Goal: Task Accomplishment & Management: Use online tool/utility

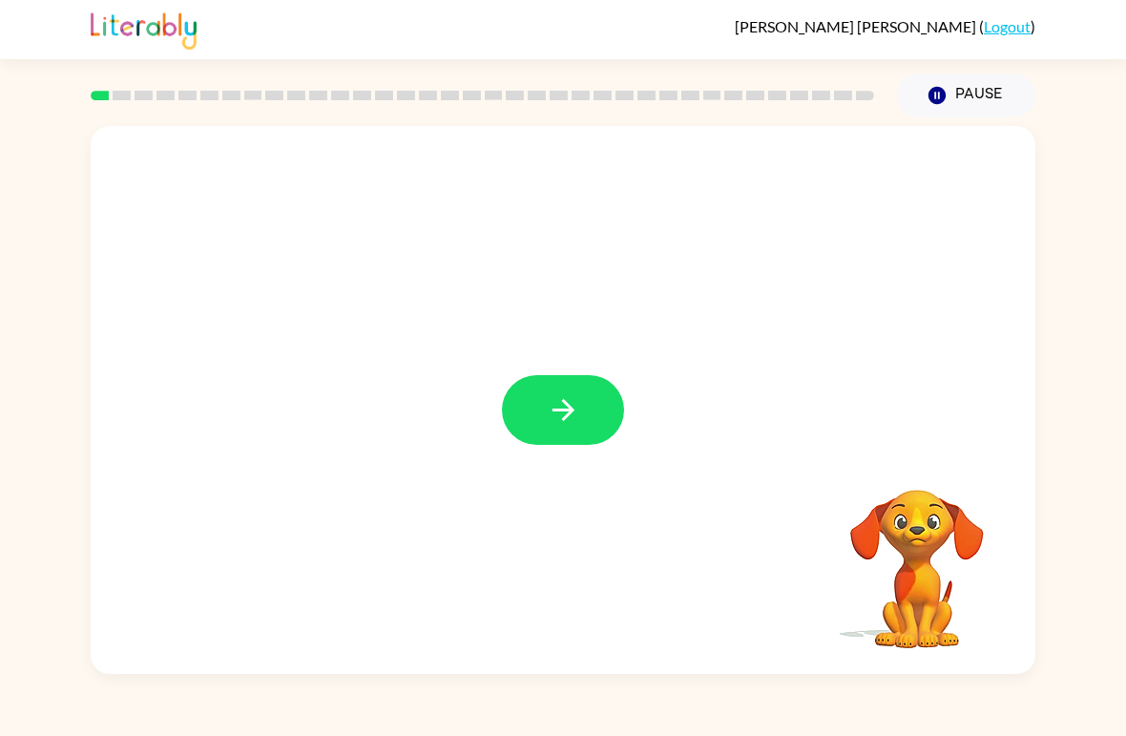
click at [590, 417] on button "button" at bounding box center [563, 410] width 122 height 70
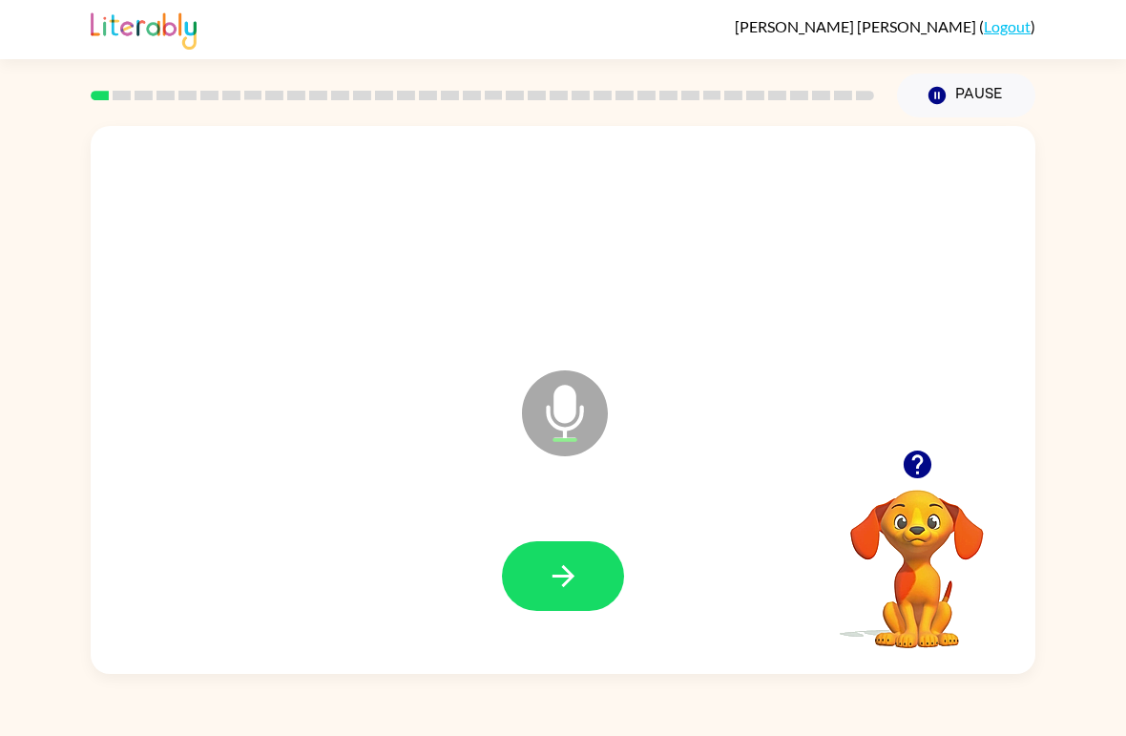
click at [569, 573] on icon "button" at bounding box center [563, 576] width 22 height 22
click at [568, 583] on icon "button" at bounding box center [563, 576] width 22 height 22
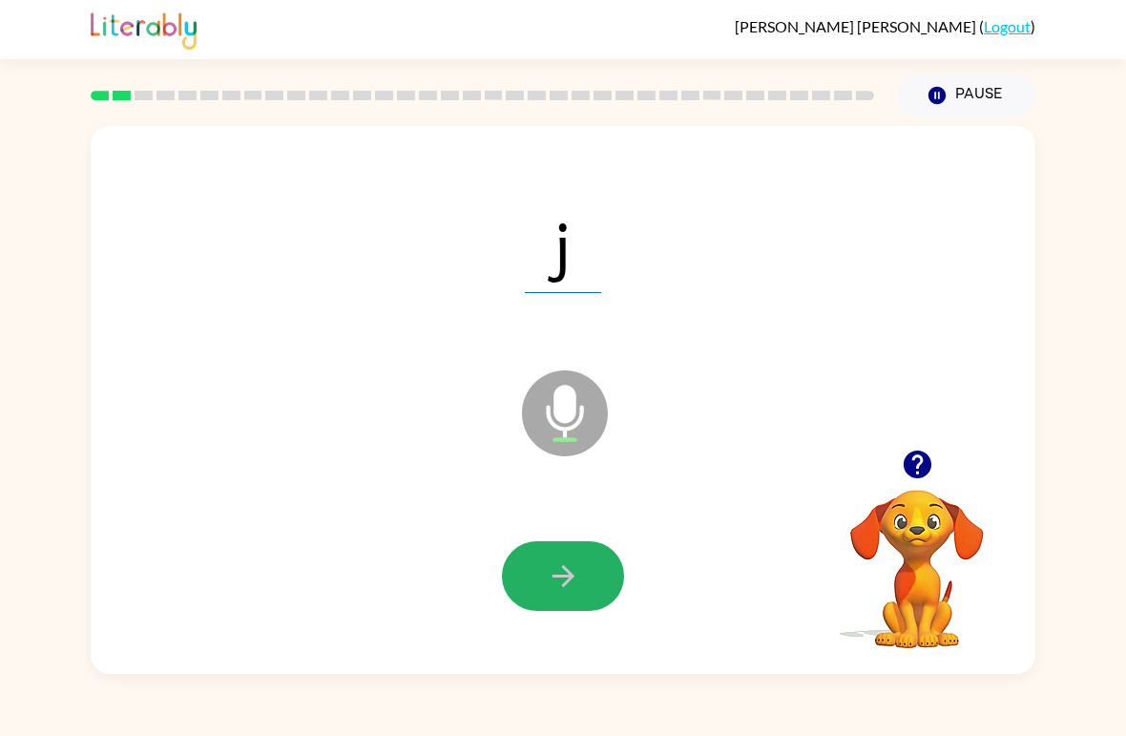
click at [615, 581] on button "button" at bounding box center [563, 576] width 122 height 70
click at [592, 577] on button "button" at bounding box center [563, 576] width 122 height 70
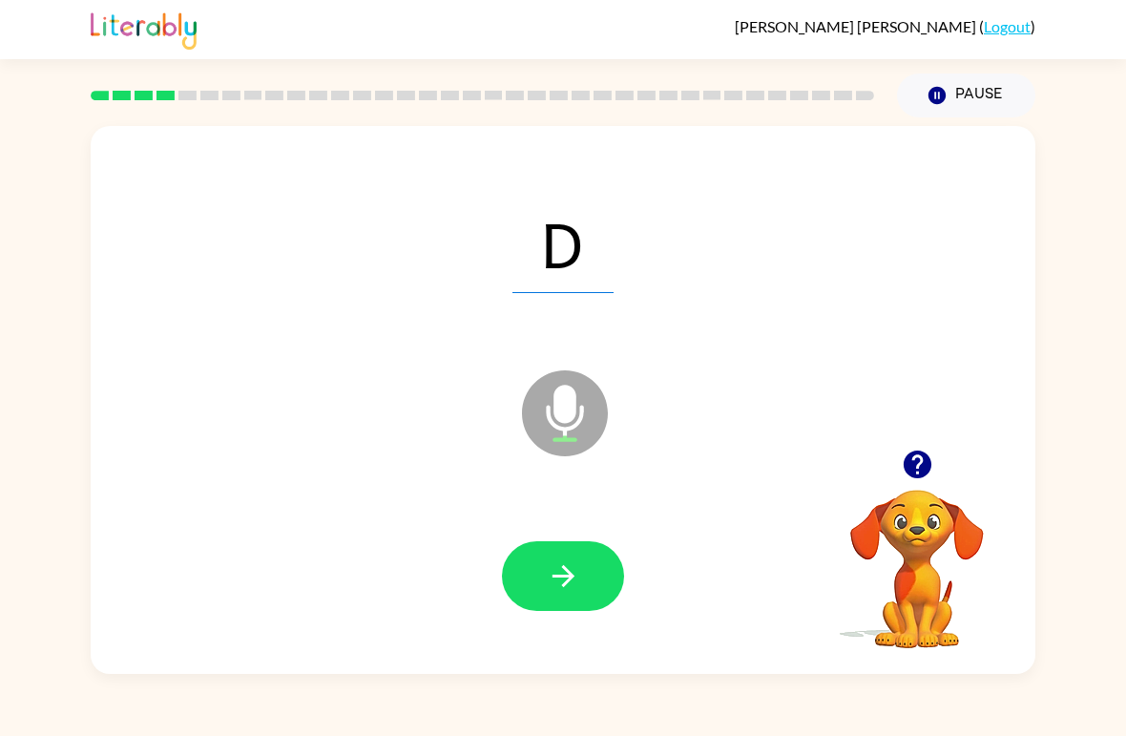
click at [590, 604] on button "button" at bounding box center [563, 576] width 122 height 70
click at [575, 572] on icon "button" at bounding box center [563, 575] width 33 height 33
click at [578, 543] on button "button" at bounding box center [563, 576] width 122 height 70
click at [572, 607] on button "button" at bounding box center [563, 576] width 122 height 70
click at [584, 586] on button "button" at bounding box center [563, 576] width 122 height 70
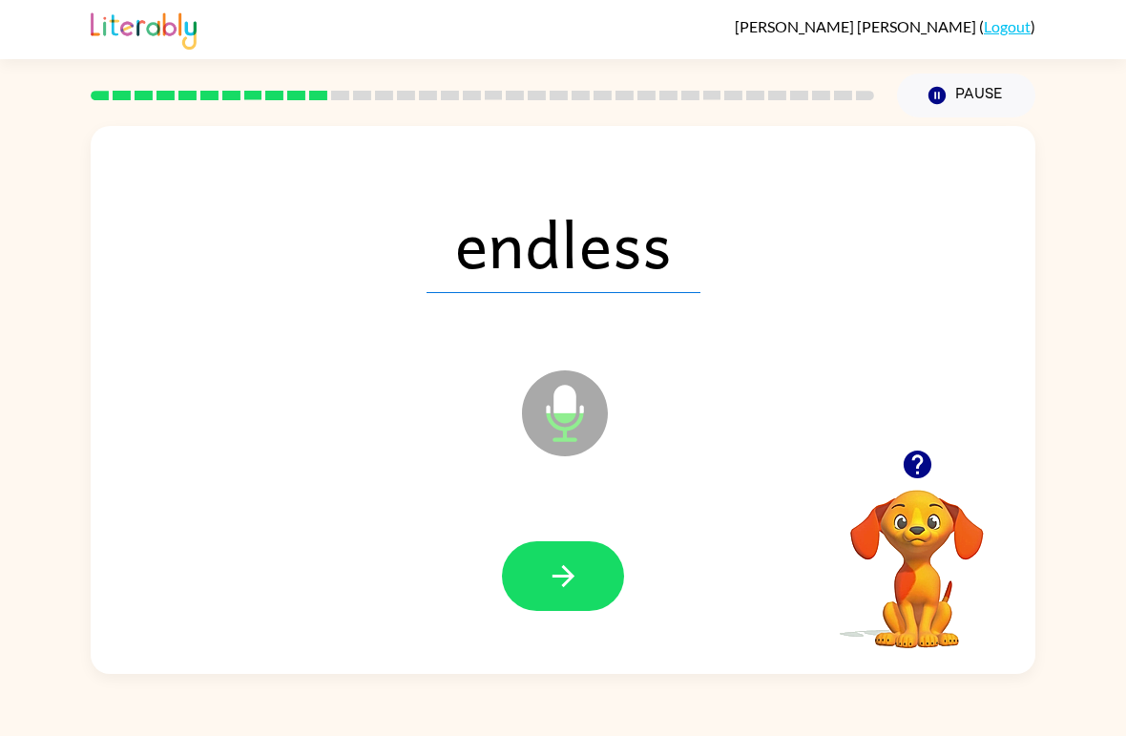
click at [563, 580] on icon "button" at bounding box center [563, 575] width 33 height 33
click at [547, 560] on icon "button" at bounding box center [563, 575] width 33 height 33
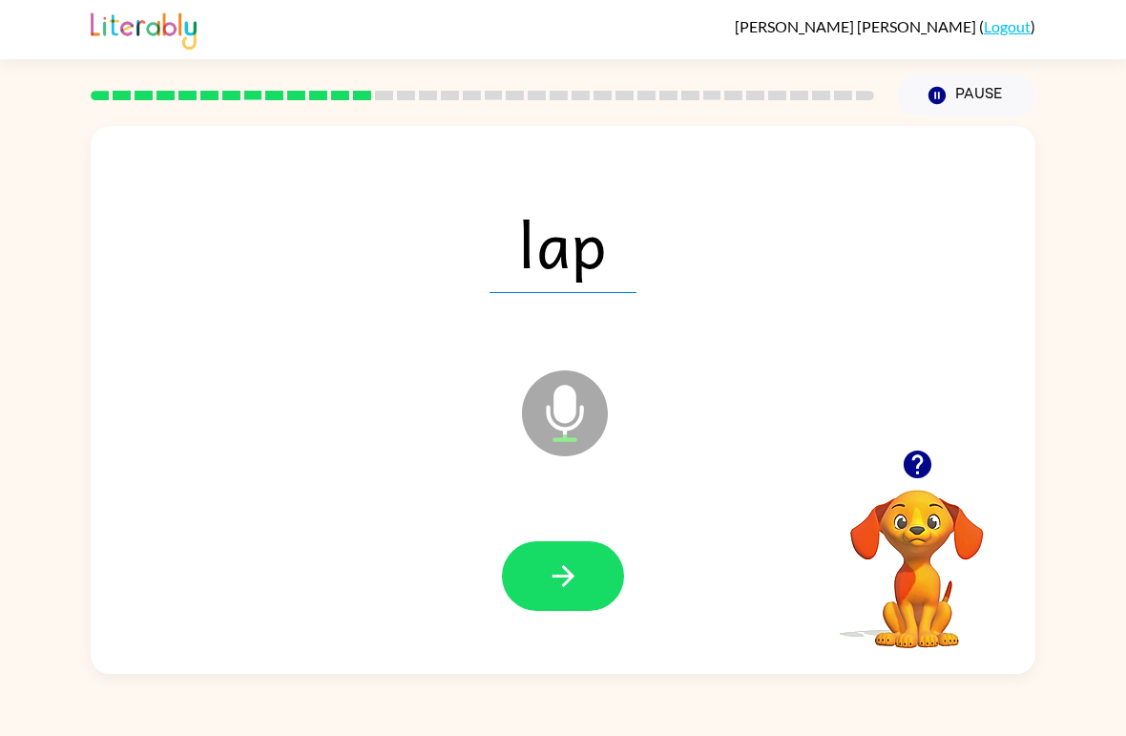
click at [556, 566] on icon "button" at bounding box center [563, 575] width 33 height 33
click at [607, 554] on button "button" at bounding box center [563, 576] width 122 height 70
click at [580, 581] on button "button" at bounding box center [563, 576] width 122 height 70
click at [557, 599] on button "button" at bounding box center [563, 576] width 122 height 70
click at [542, 588] on button "button" at bounding box center [563, 576] width 122 height 70
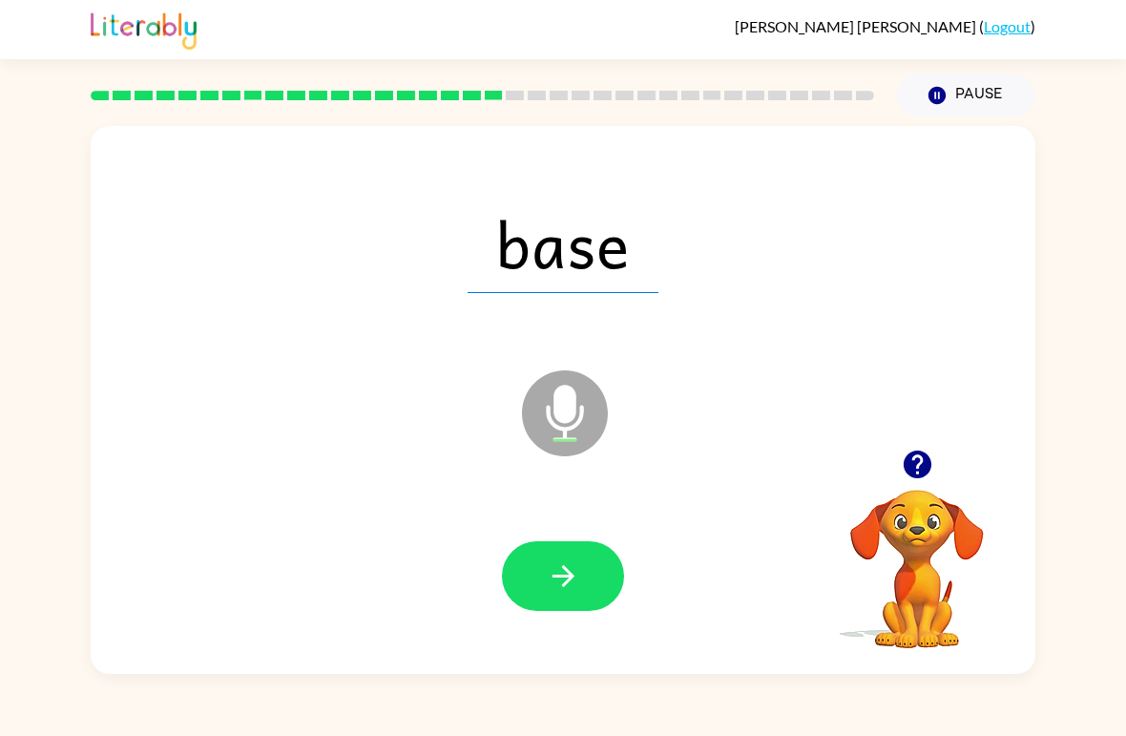
click at [560, 577] on icon "button" at bounding box center [563, 576] width 22 height 22
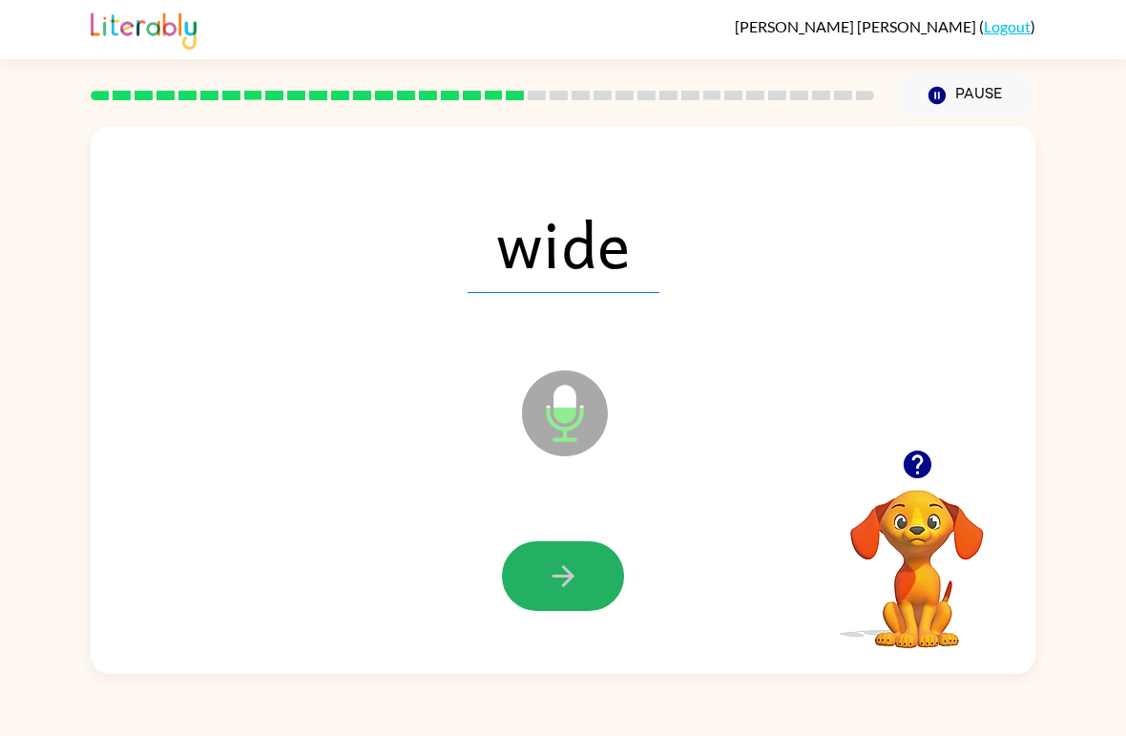
click at [548, 587] on icon "button" at bounding box center [563, 575] width 33 height 33
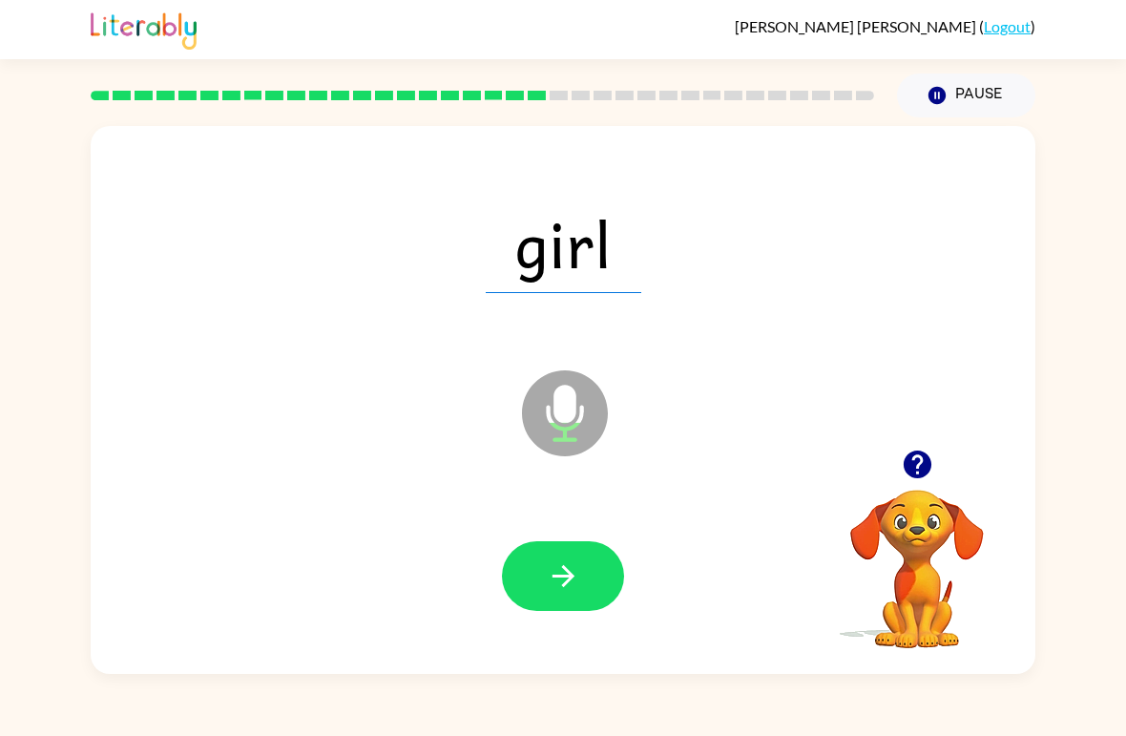
click at [537, 542] on button "button" at bounding box center [563, 576] width 122 height 70
click at [572, 543] on button "button" at bounding box center [563, 576] width 122 height 70
click at [568, 581] on icon "button" at bounding box center [563, 576] width 22 height 22
click at [584, 567] on button "button" at bounding box center [563, 576] width 122 height 70
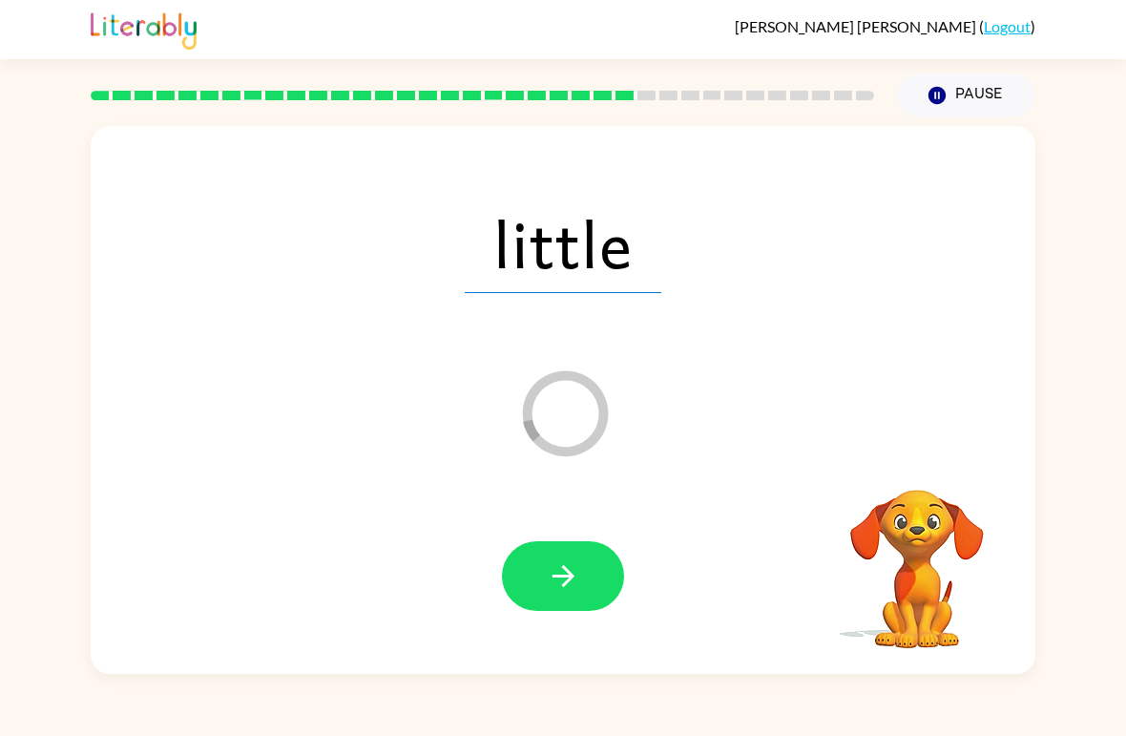
click at [576, 586] on icon "button" at bounding box center [563, 575] width 33 height 33
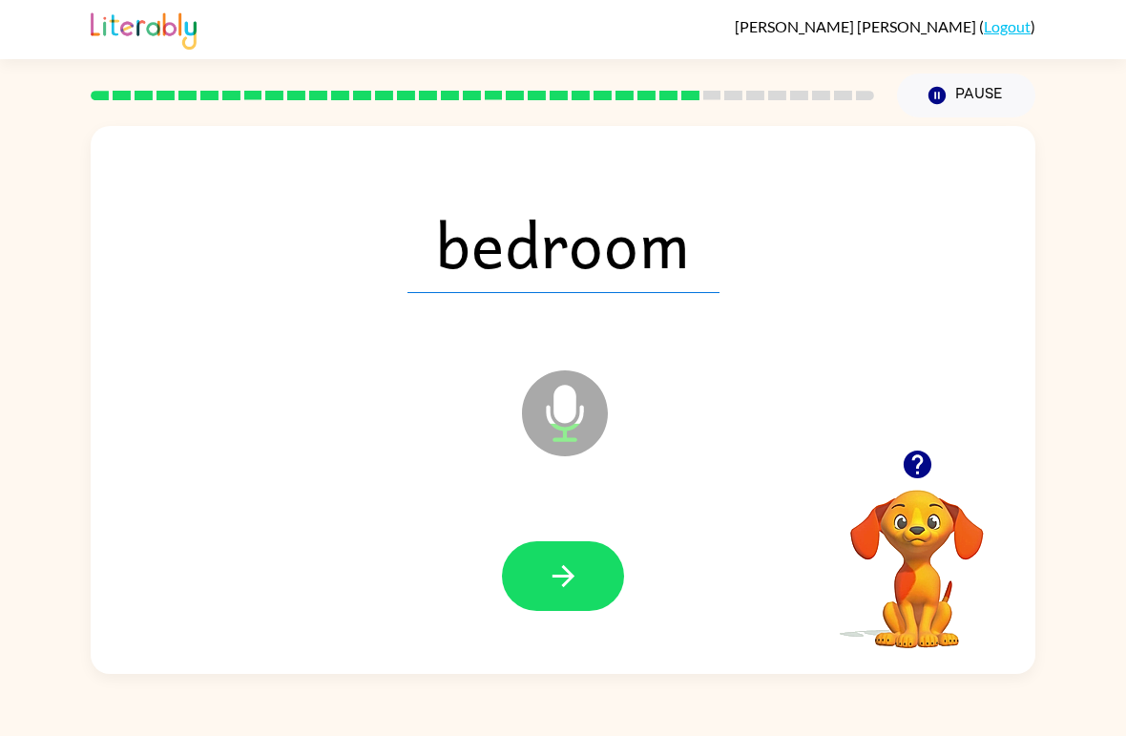
click at [557, 577] on icon "button" at bounding box center [563, 576] width 22 height 22
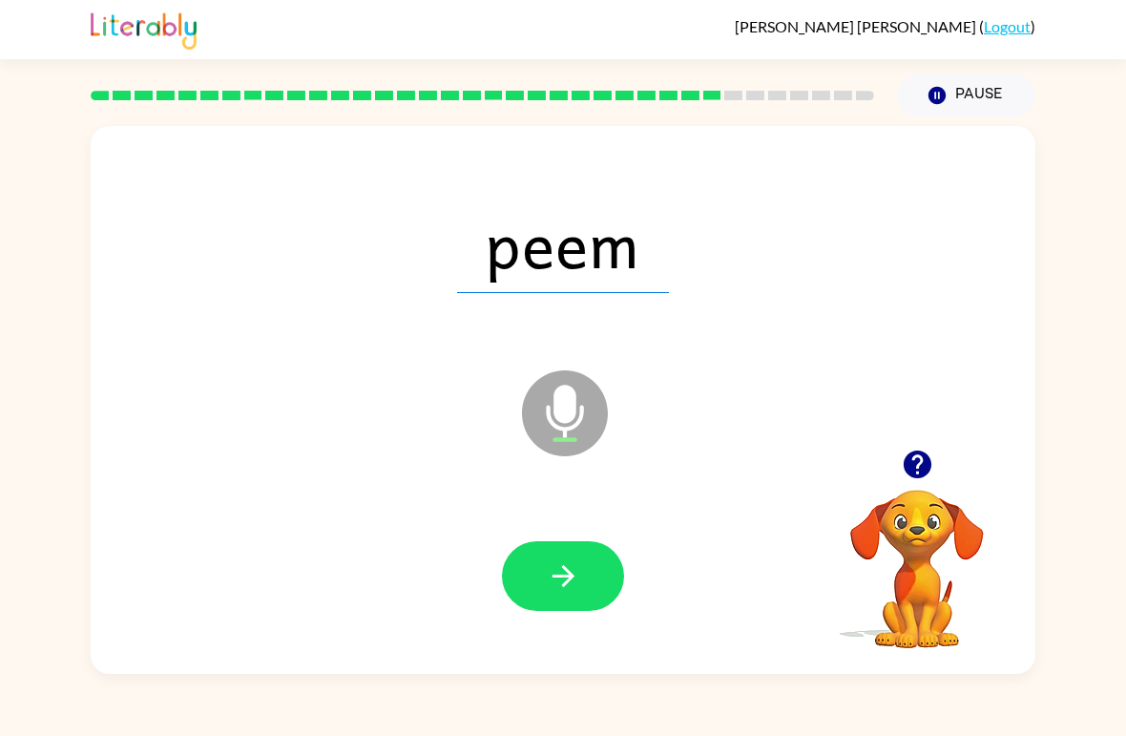
click at [557, 598] on button "button" at bounding box center [563, 576] width 122 height 70
click at [609, 550] on button "button" at bounding box center [563, 576] width 122 height 70
click at [567, 568] on icon "button" at bounding box center [563, 575] width 33 height 33
click at [557, 578] on icon "button" at bounding box center [563, 576] width 22 height 22
click at [586, 559] on button "button" at bounding box center [563, 576] width 122 height 70
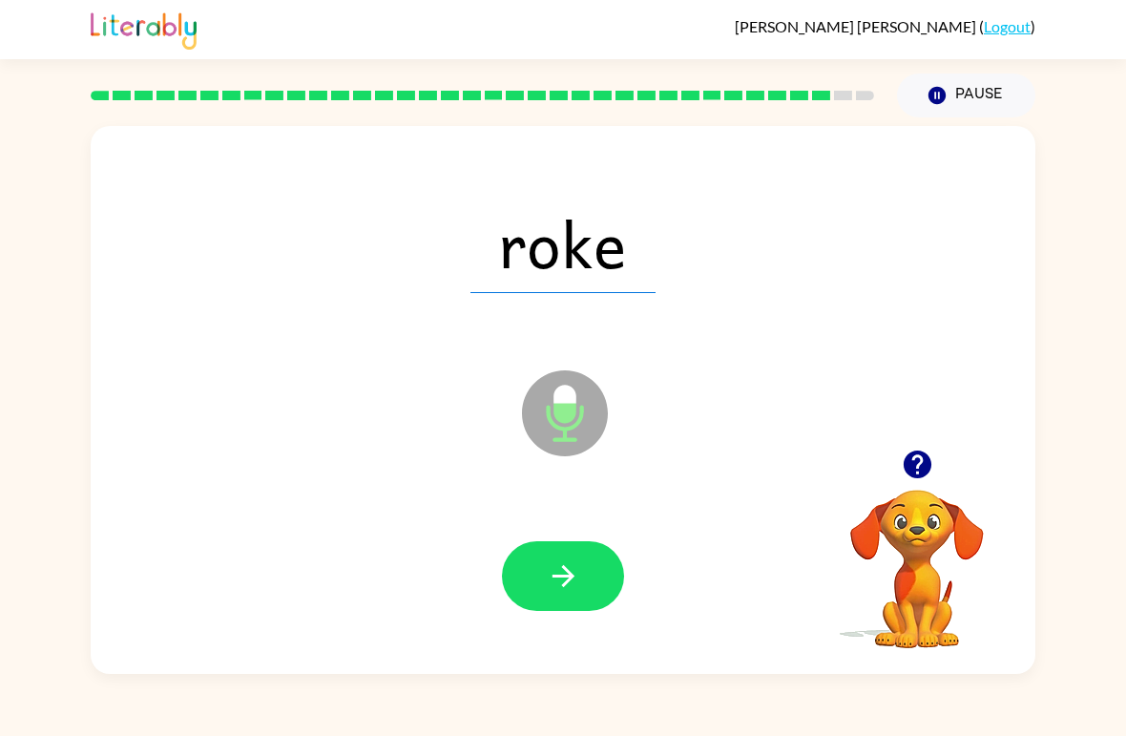
click at [554, 569] on icon "button" at bounding box center [563, 575] width 33 height 33
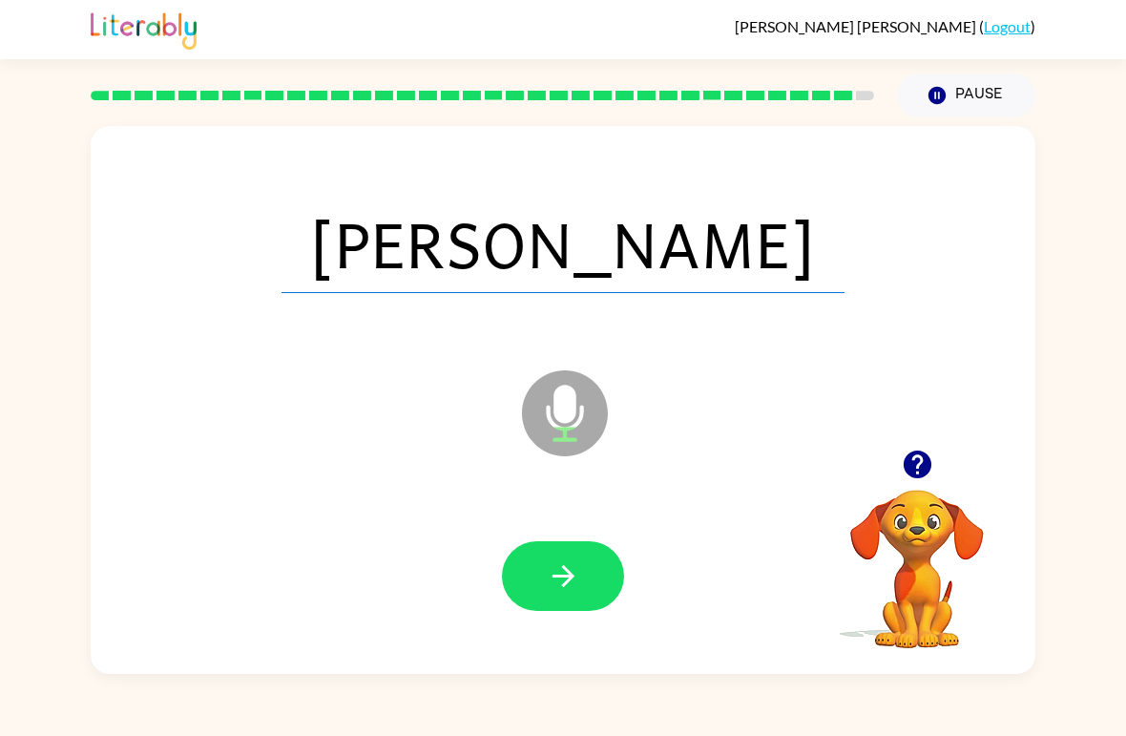
click at [580, 578] on button "button" at bounding box center [563, 576] width 122 height 70
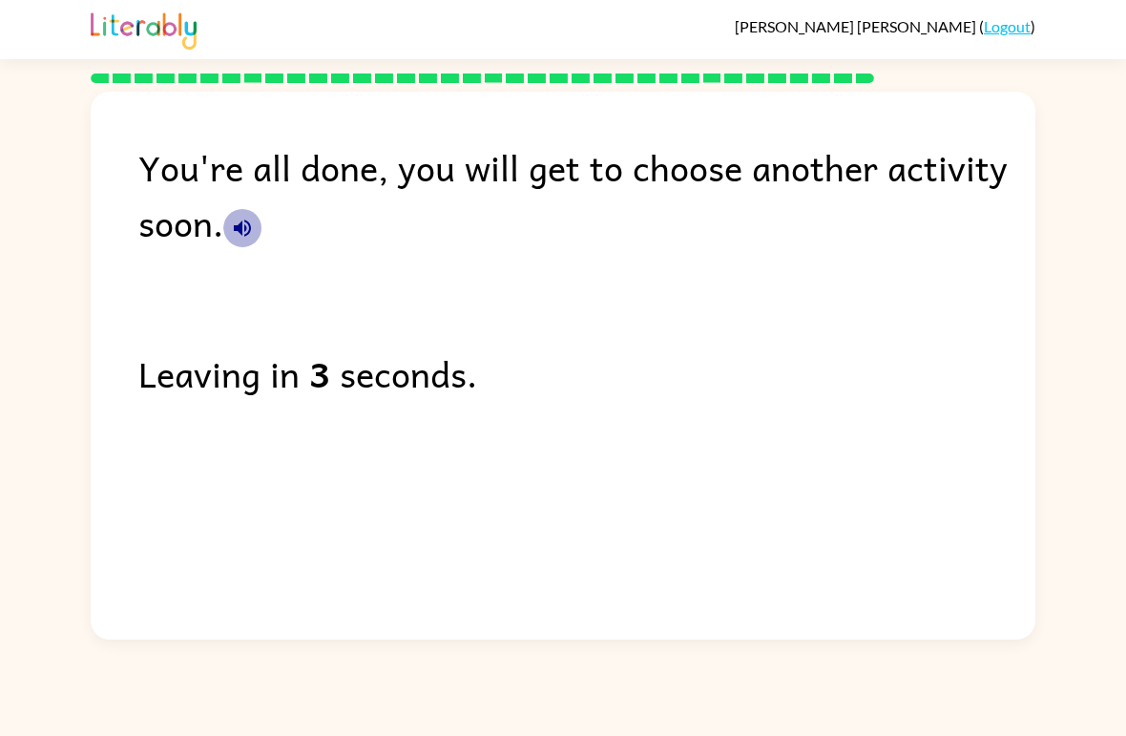
click at [253, 232] on icon "button" at bounding box center [242, 228] width 23 height 23
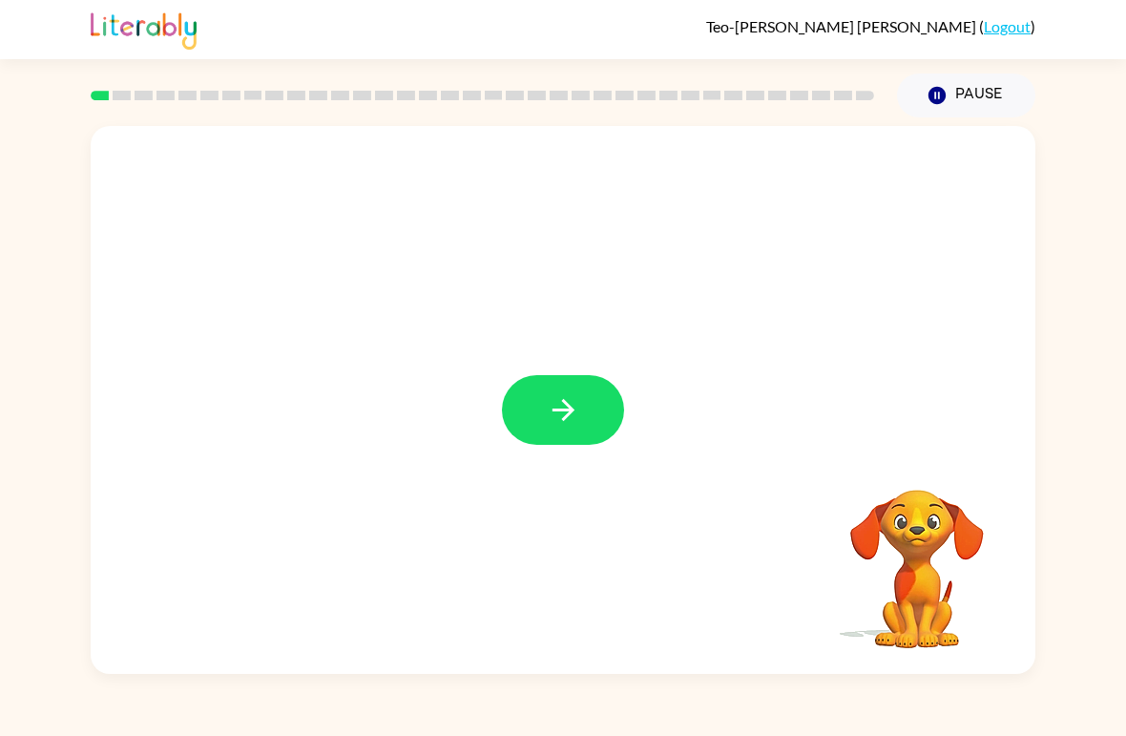
click at [573, 417] on icon "button" at bounding box center [563, 409] width 33 height 33
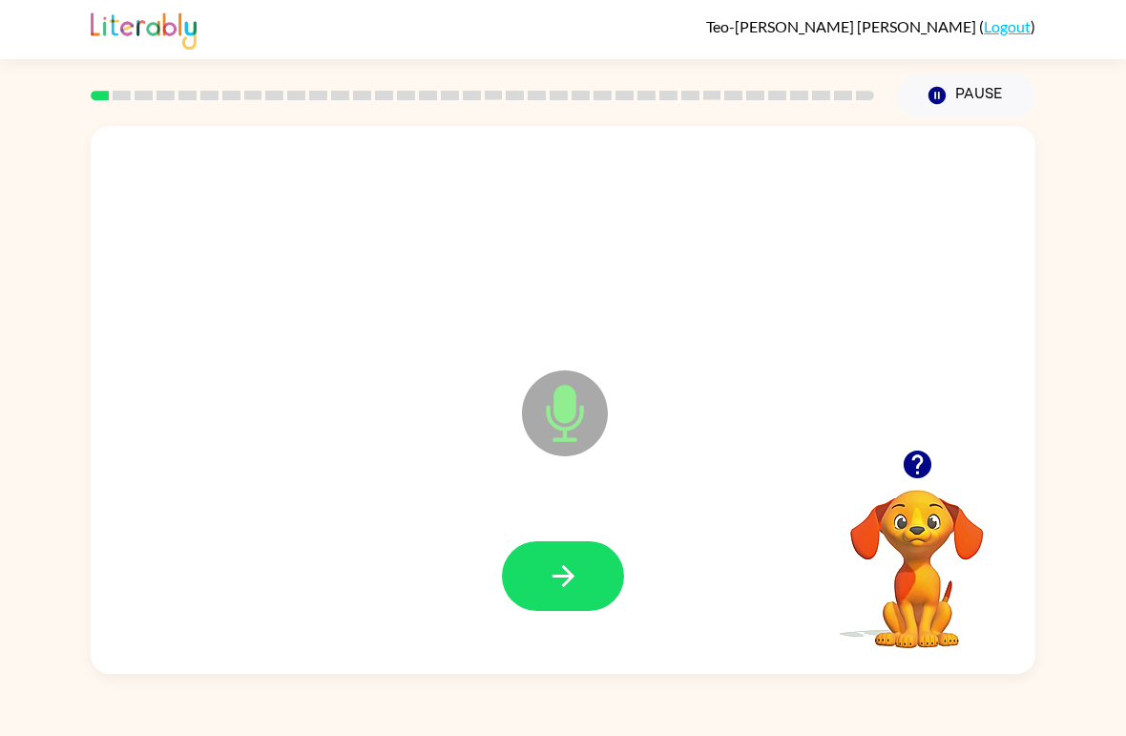
click at [560, 521] on div at bounding box center [563, 576] width 907 height 157
click at [567, 579] on icon "button" at bounding box center [563, 575] width 33 height 33
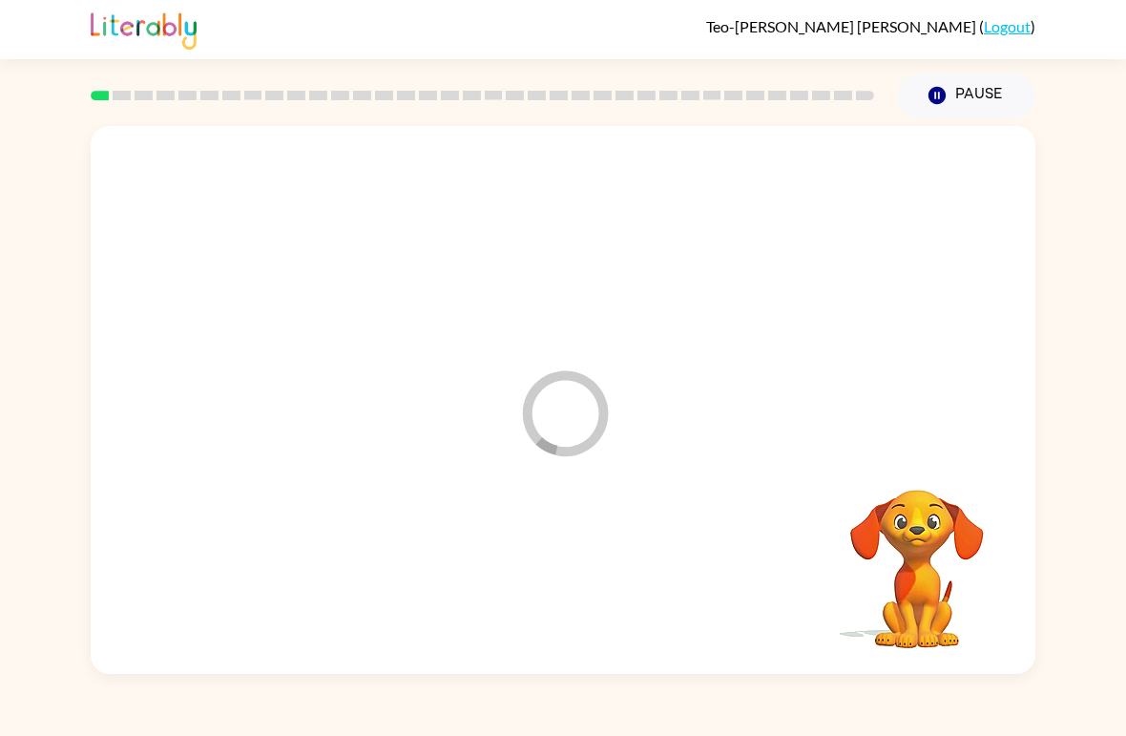
click at [566, 579] on div at bounding box center [563, 576] width 907 height 157
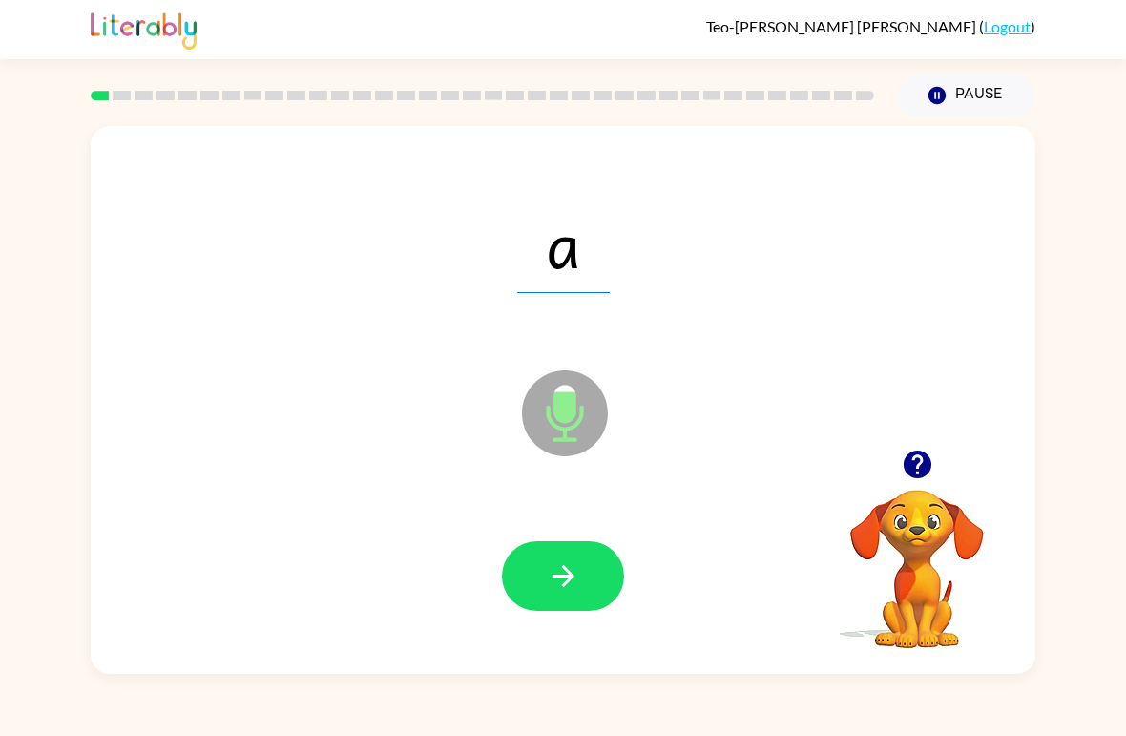
click at [560, 579] on icon "button" at bounding box center [563, 575] width 33 height 33
click at [502, 570] on button "button" at bounding box center [563, 576] width 122 height 70
click at [552, 593] on icon "button" at bounding box center [563, 575] width 33 height 33
click at [556, 555] on button "button" at bounding box center [563, 576] width 122 height 70
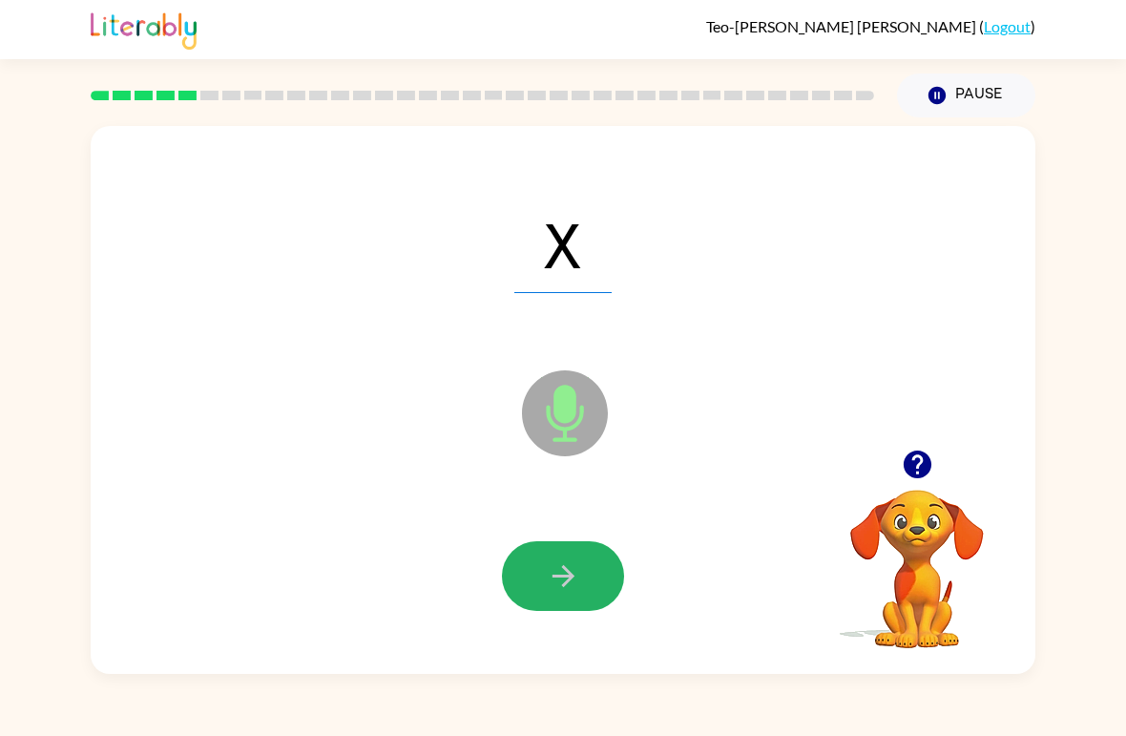
click at [545, 585] on button "button" at bounding box center [563, 576] width 122 height 70
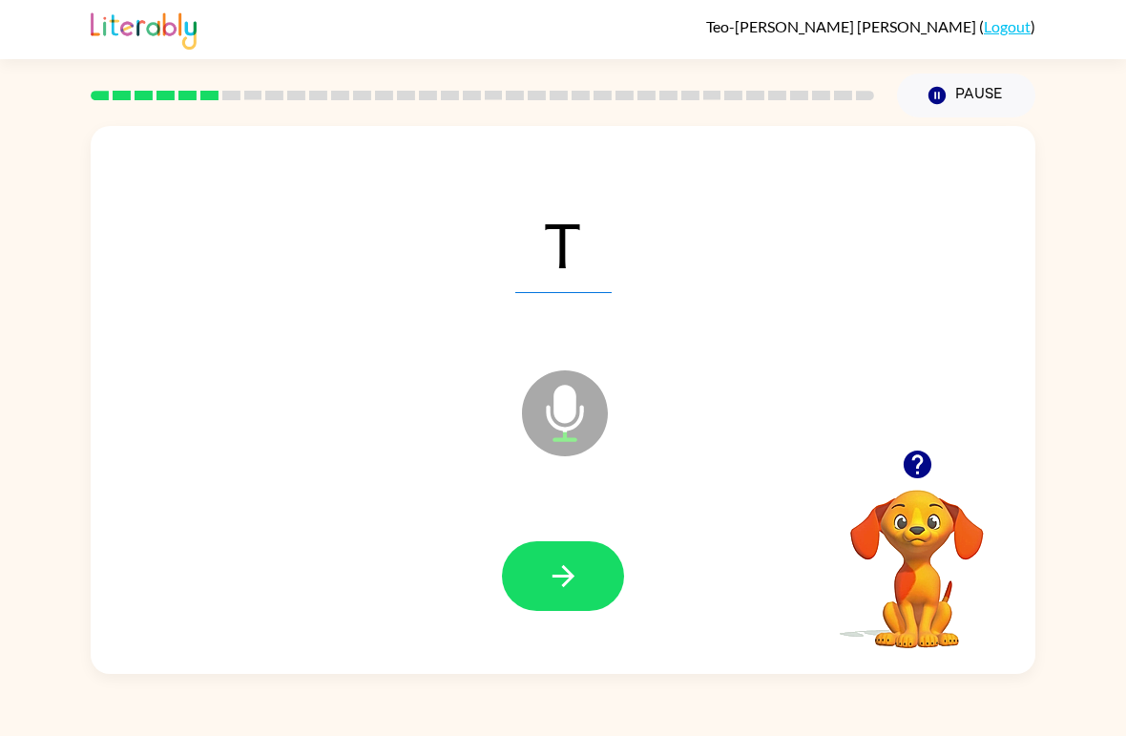
click at [554, 578] on icon "button" at bounding box center [563, 576] width 22 height 22
click at [536, 569] on button "button" at bounding box center [563, 576] width 122 height 70
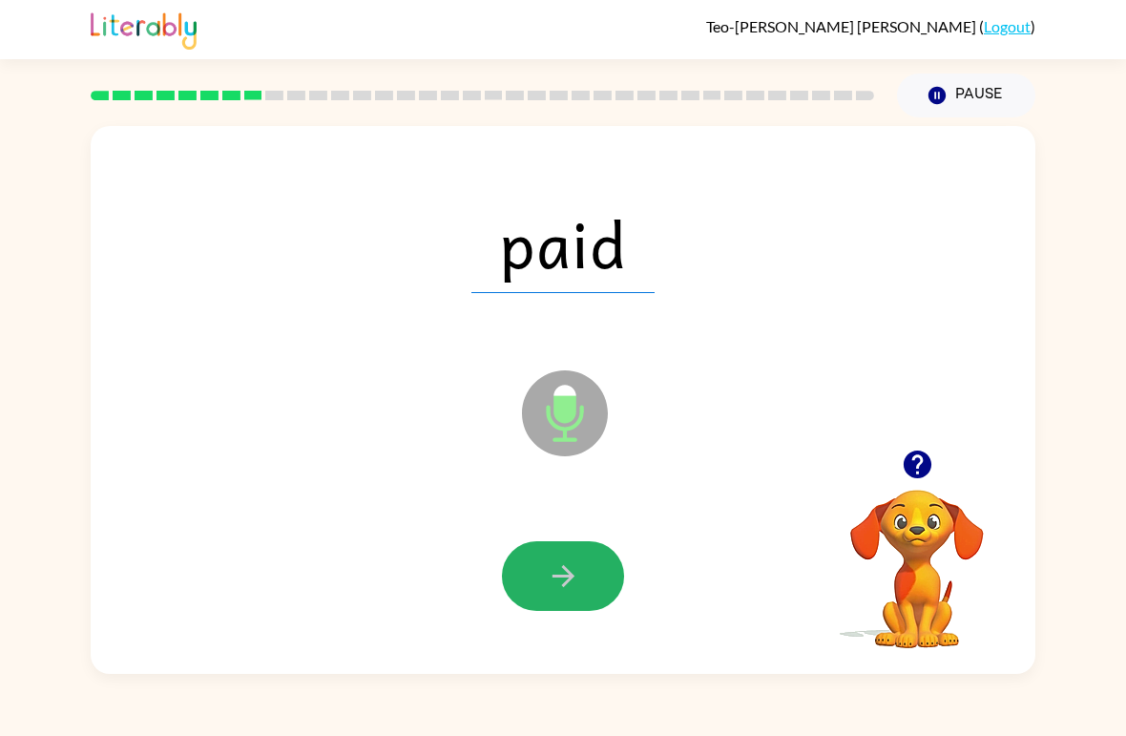
click at [562, 589] on icon "button" at bounding box center [563, 575] width 33 height 33
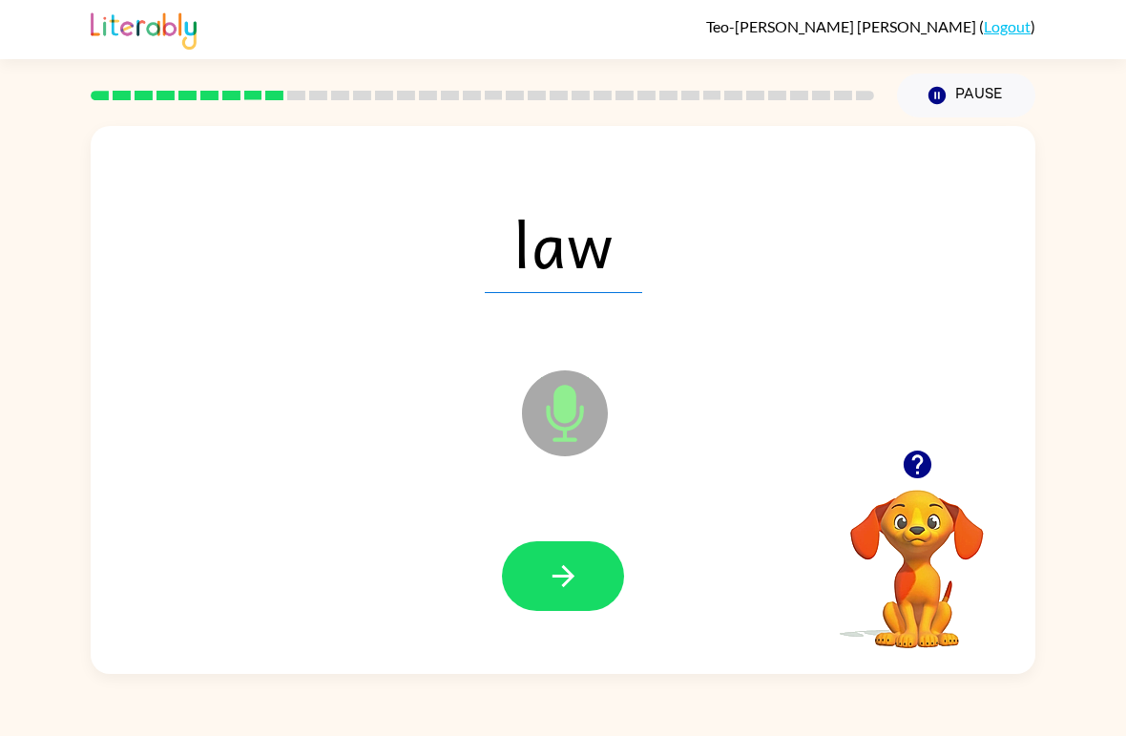
click at [575, 591] on icon "button" at bounding box center [563, 575] width 33 height 33
click at [562, 602] on button "button" at bounding box center [563, 576] width 122 height 70
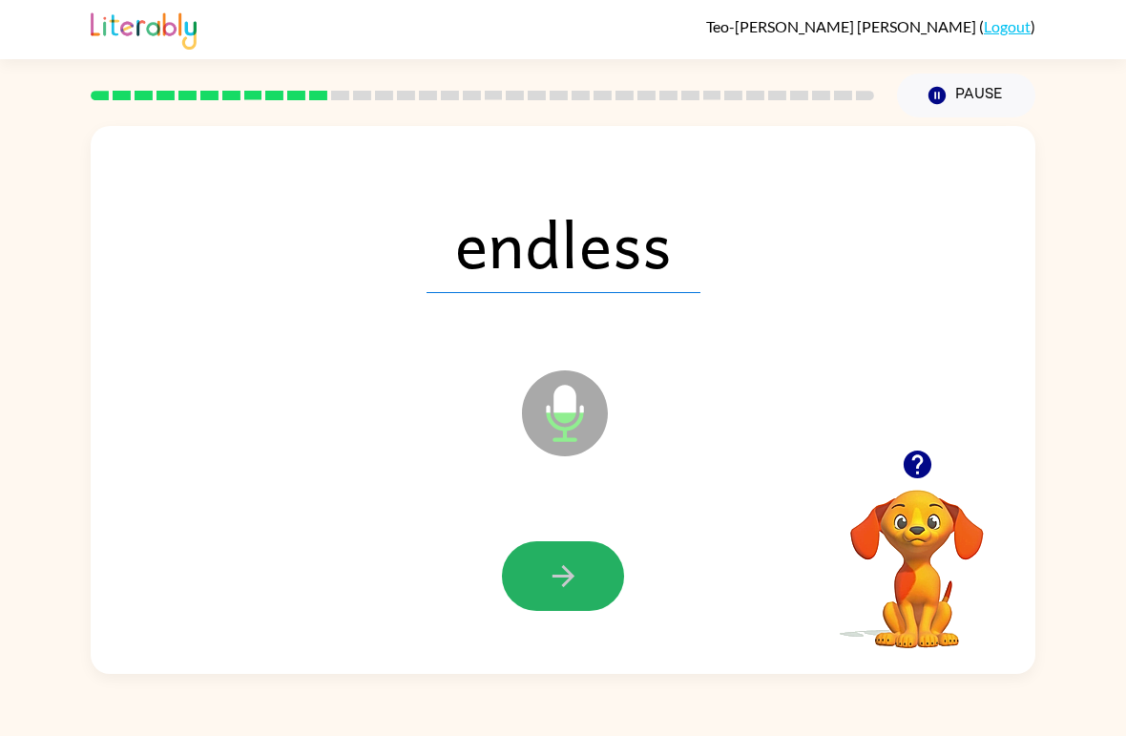
click at [548, 577] on icon "button" at bounding box center [563, 575] width 33 height 33
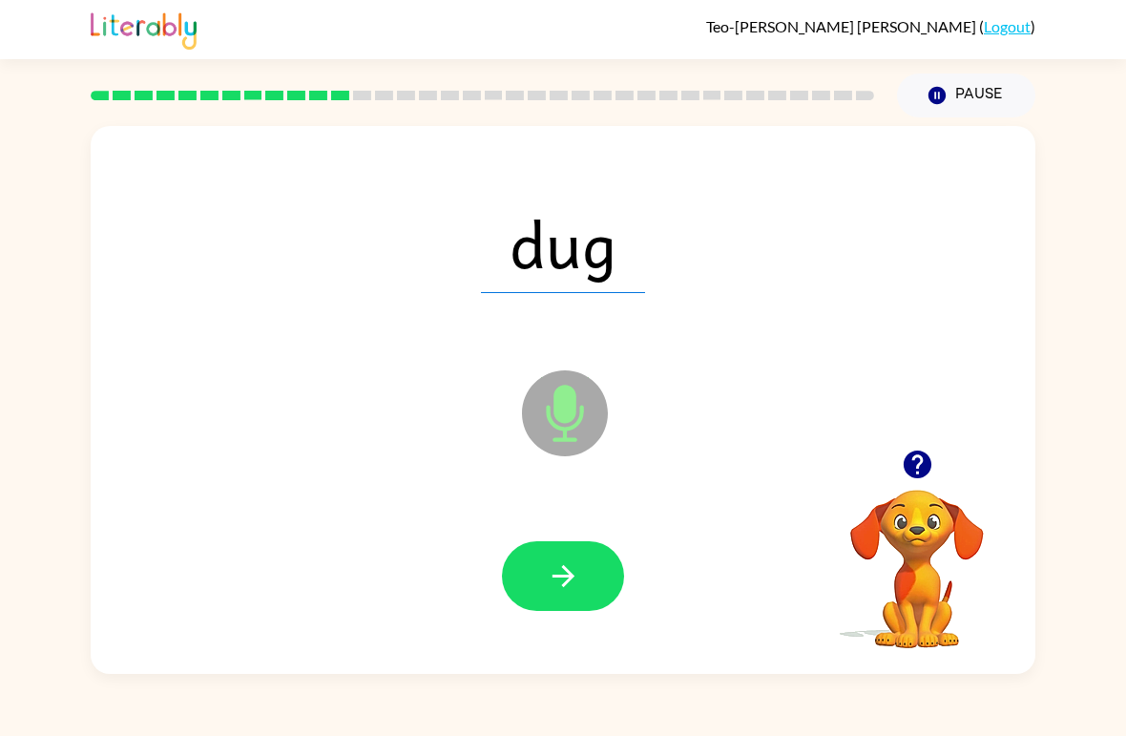
click at [563, 556] on button "button" at bounding box center [563, 576] width 122 height 70
click at [554, 569] on icon "button" at bounding box center [563, 575] width 33 height 33
click at [561, 586] on icon "button" at bounding box center [563, 575] width 33 height 33
click at [567, 587] on icon "button" at bounding box center [563, 575] width 33 height 33
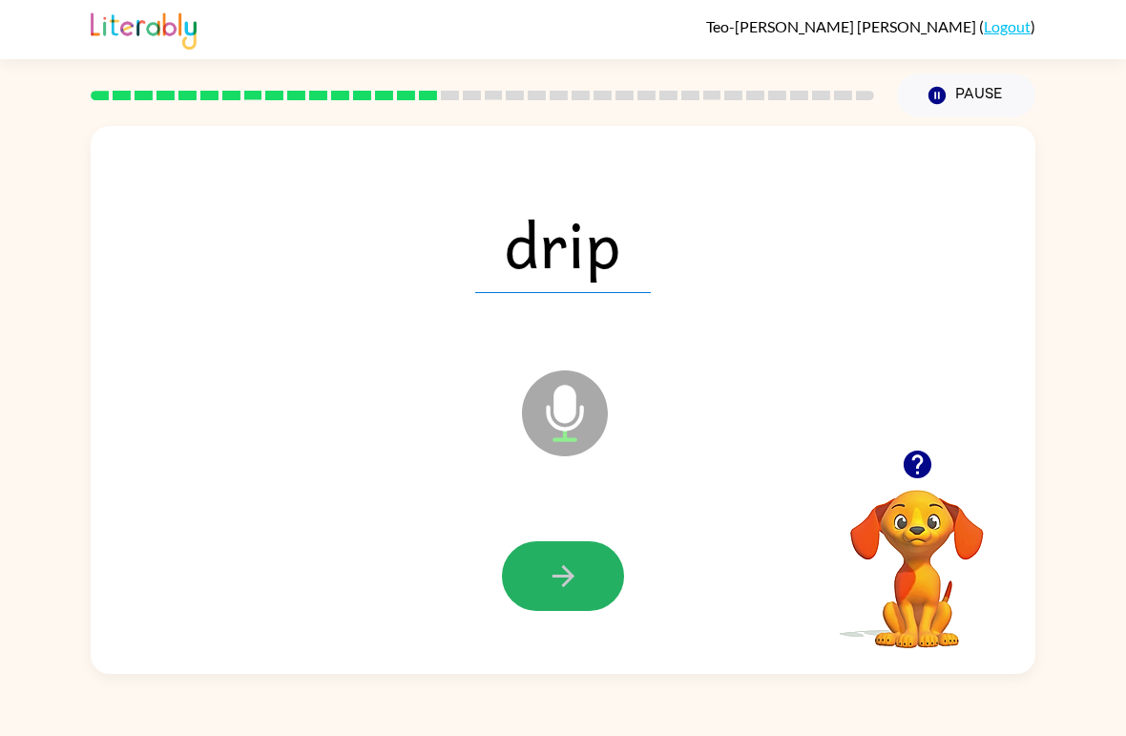
click at [555, 571] on icon "button" at bounding box center [563, 575] width 33 height 33
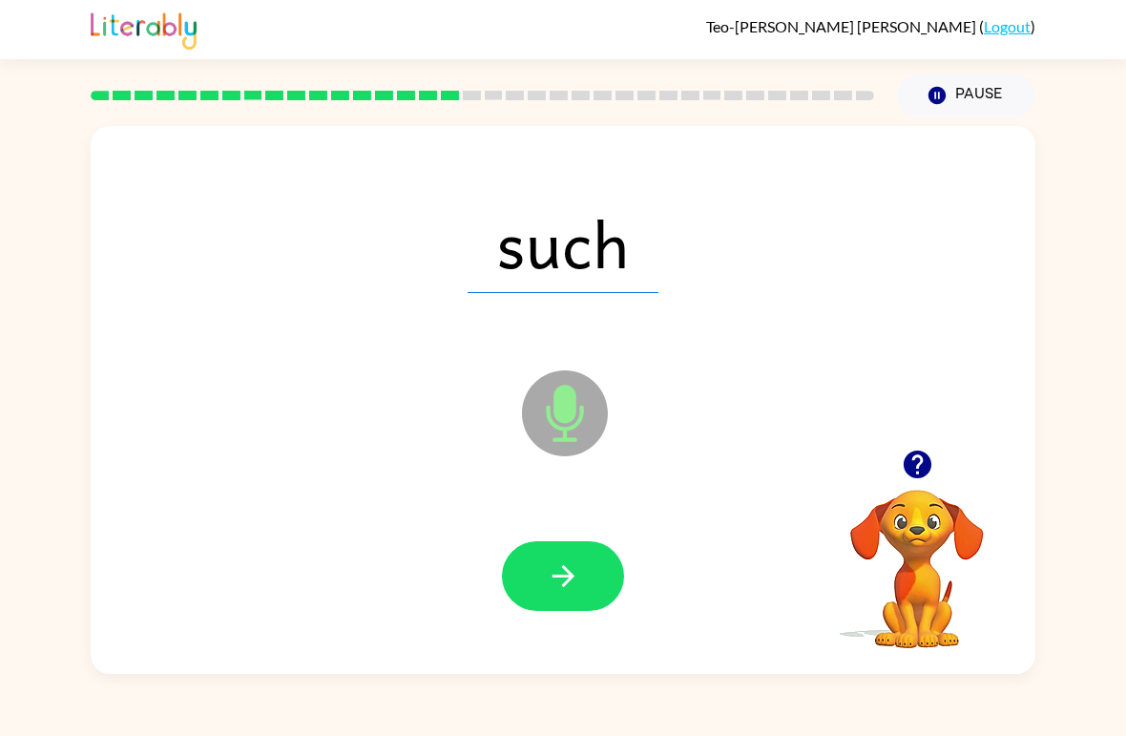
click at [560, 579] on icon "button" at bounding box center [563, 575] width 33 height 33
click at [574, 597] on button "button" at bounding box center [563, 576] width 122 height 70
click at [555, 587] on icon "button" at bounding box center [563, 575] width 33 height 33
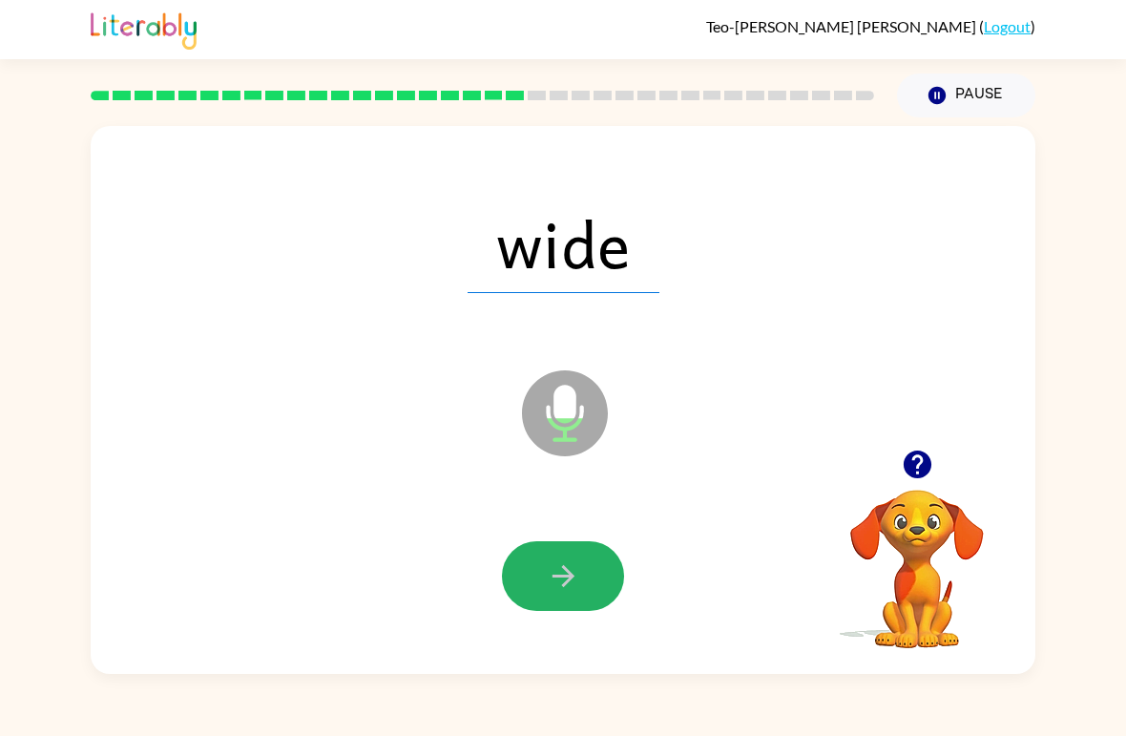
click at [540, 591] on button "button" at bounding box center [563, 576] width 122 height 70
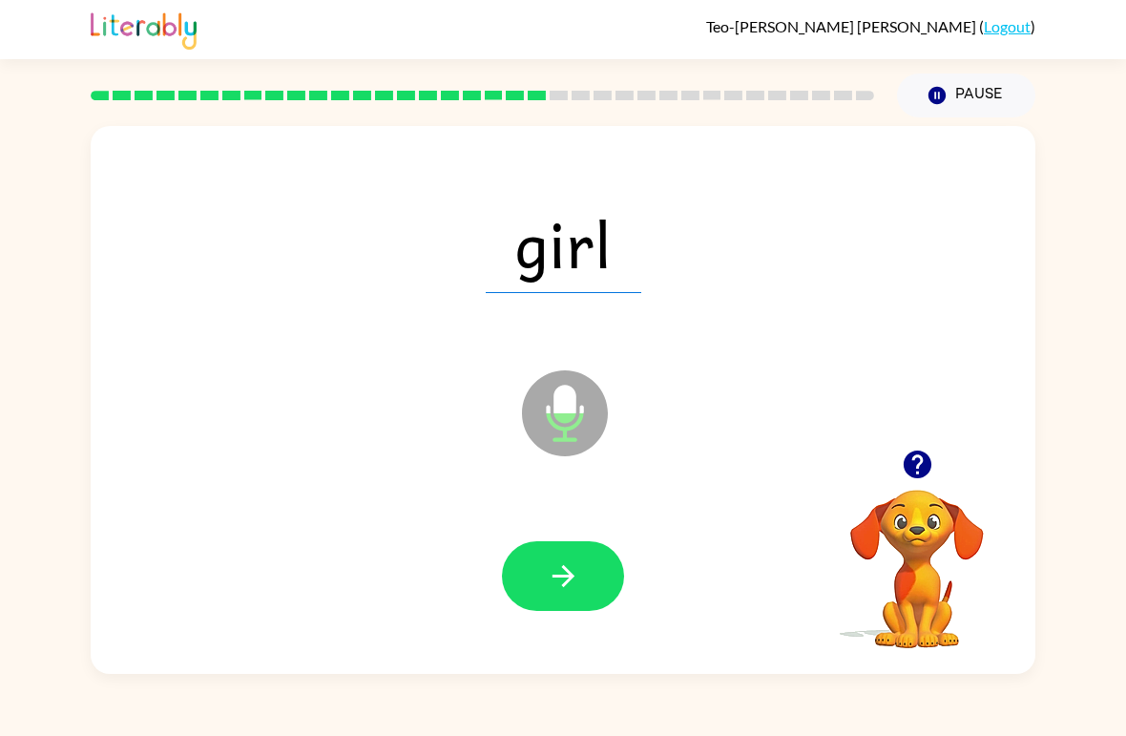
click at [555, 585] on icon "button" at bounding box center [563, 575] width 33 height 33
click at [572, 597] on button "button" at bounding box center [563, 576] width 122 height 70
click at [560, 602] on button "button" at bounding box center [563, 576] width 122 height 70
click at [595, 554] on button "button" at bounding box center [563, 576] width 122 height 70
click at [556, 607] on button "button" at bounding box center [563, 576] width 122 height 70
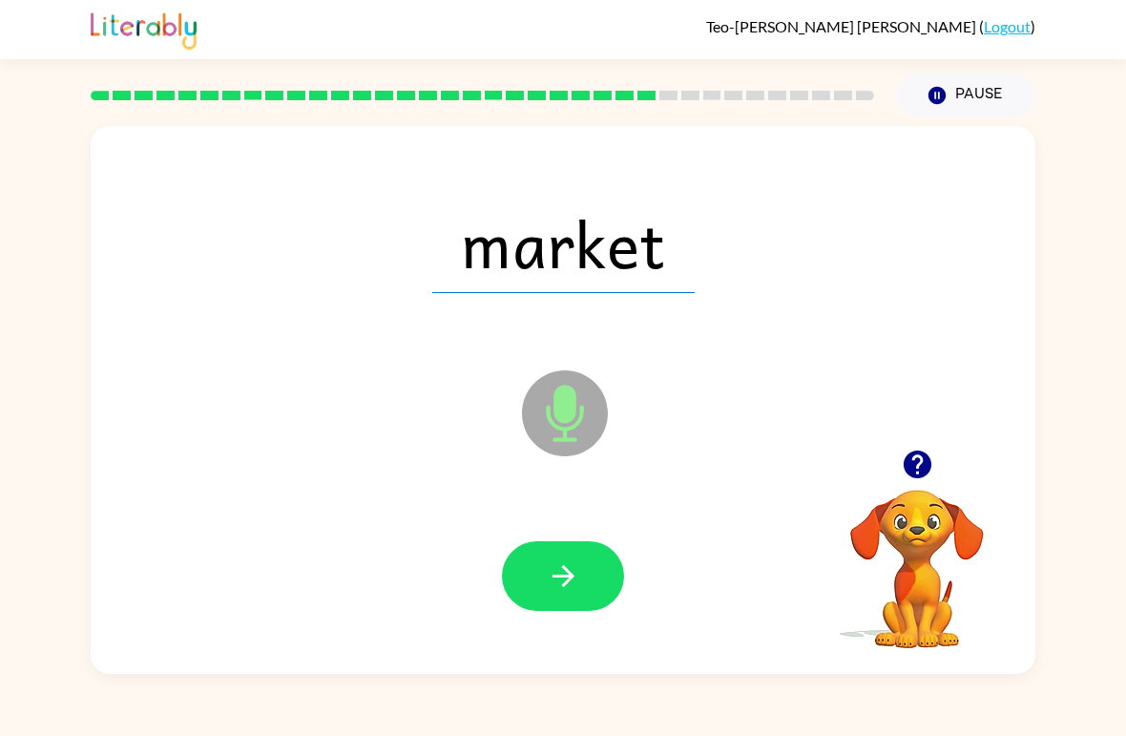
click at [550, 611] on button "button" at bounding box center [563, 576] width 122 height 70
click at [554, 581] on icon "button" at bounding box center [563, 575] width 33 height 33
click at [559, 565] on icon "button" at bounding box center [563, 575] width 33 height 33
click at [583, 602] on button "button" at bounding box center [563, 576] width 122 height 70
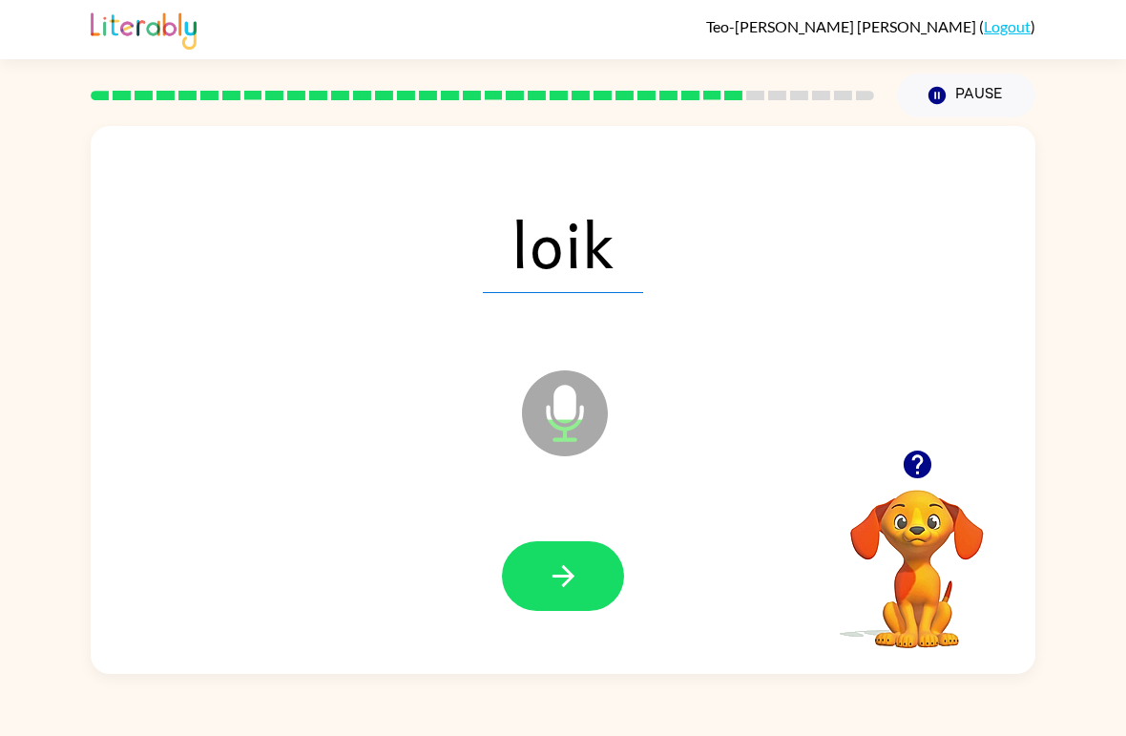
click at [560, 581] on icon "button" at bounding box center [563, 575] width 33 height 33
click at [569, 590] on icon "button" at bounding box center [563, 575] width 33 height 33
click at [575, 591] on icon "button" at bounding box center [563, 575] width 33 height 33
click at [557, 597] on button "button" at bounding box center [563, 576] width 122 height 70
click at [557, 577] on icon "button" at bounding box center [563, 576] width 22 height 22
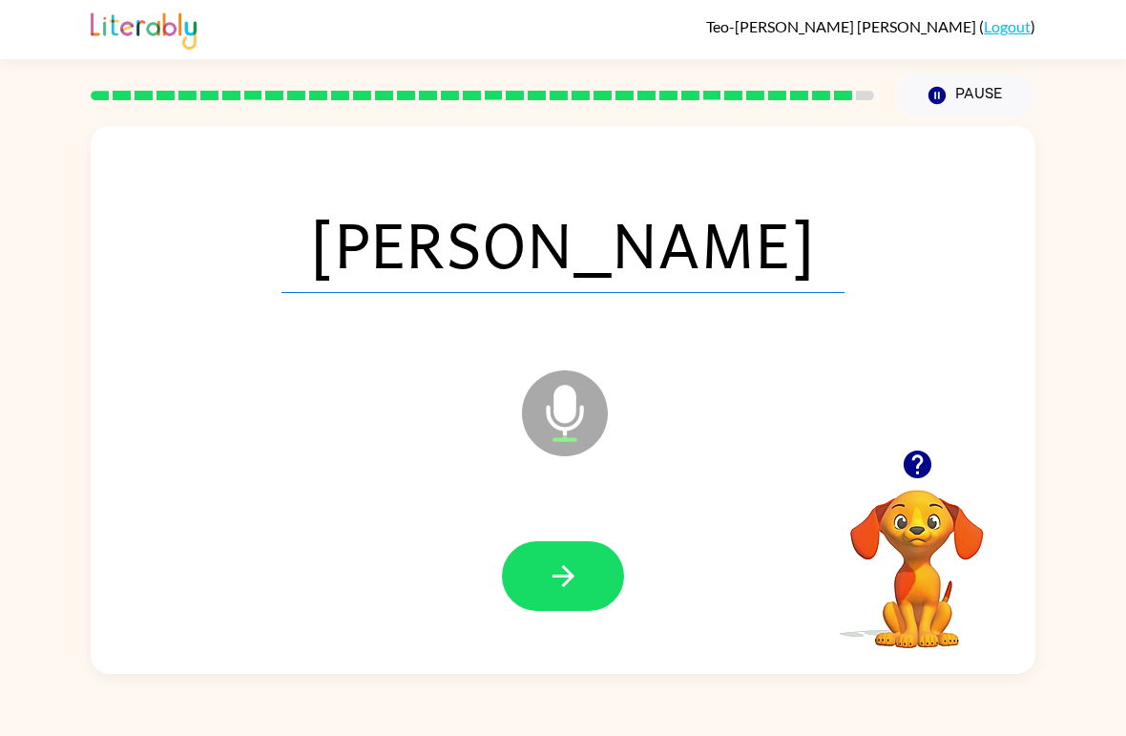
click at [563, 583] on icon "button" at bounding box center [563, 575] width 33 height 33
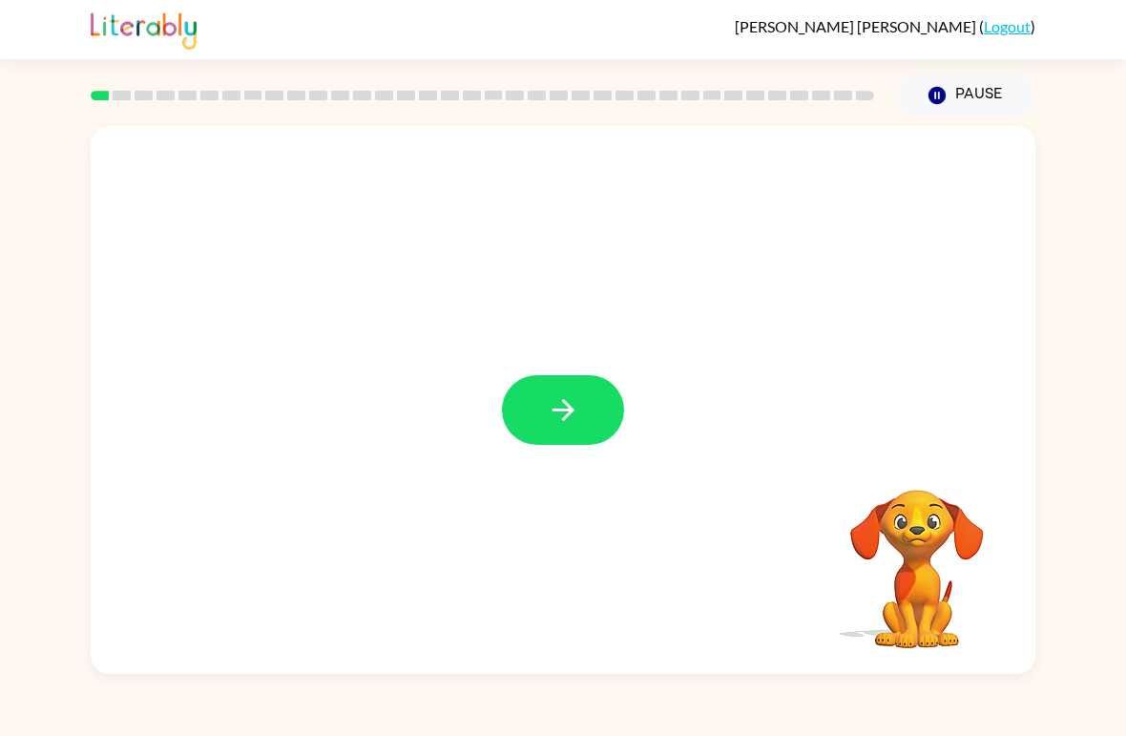
click at [575, 422] on icon "button" at bounding box center [563, 409] width 33 height 33
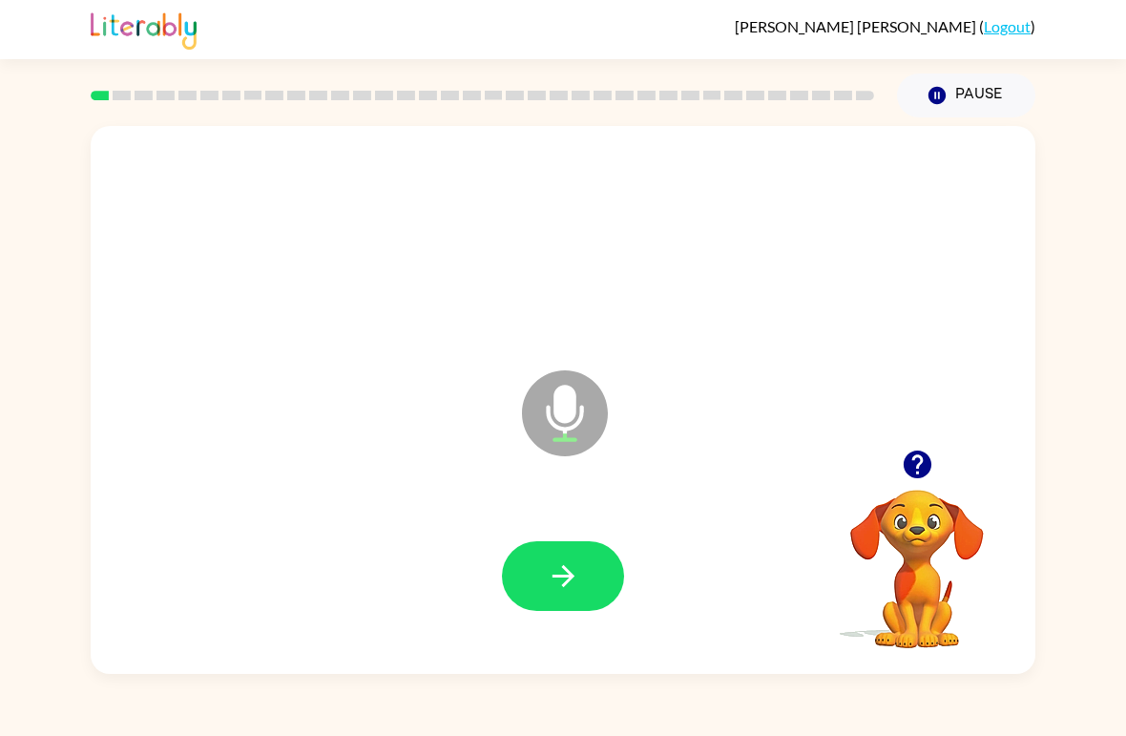
click at [589, 561] on button "button" at bounding box center [563, 576] width 122 height 70
click at [575, 576] on icon "button" at bounding box center [563, 575] width 33 height 33
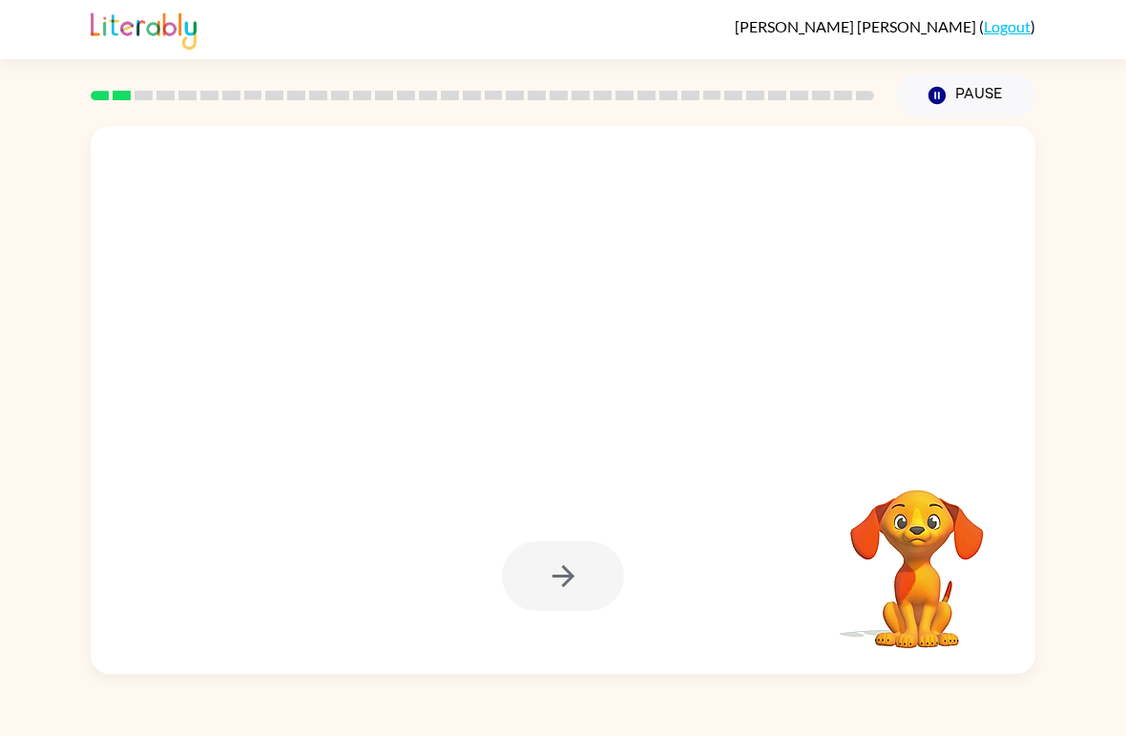
click at [34, 681] on div "Fernando-Andres Ortega-Balli ( Logout ) Pause Pause Your browser must support p…" at bounding box center [563, 368] width 1126 height 736
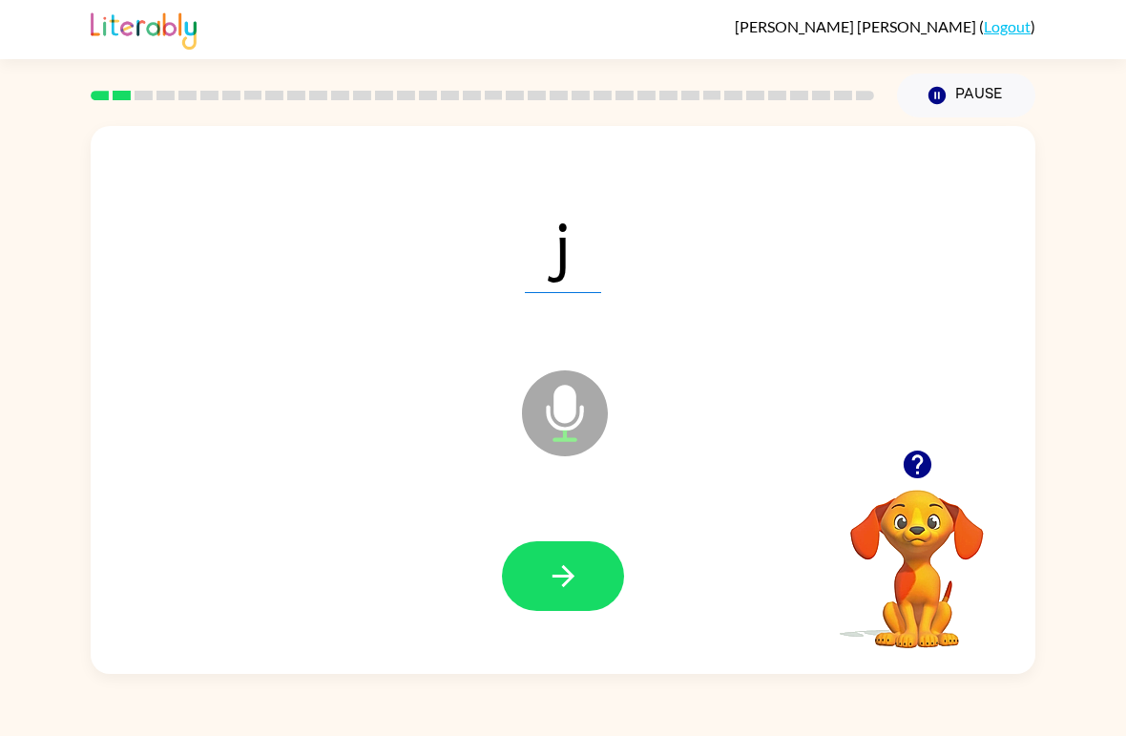
click at [561, 591] on icon "button" at bounding box center [563, 575] width 33 height 33
click at [553, 590] on icon "button" at bounding box center [563, 575] width 33 height 33
click at [572, 582] on icon "button" at bounding box center [563, 575] width 33 height 33
click at [552, 575] on icon "button" at bounding box center [563, 575] width 33 height 33
click at [554, 570] on icon "button" at bounding box center [563, 575] width 33 height 33
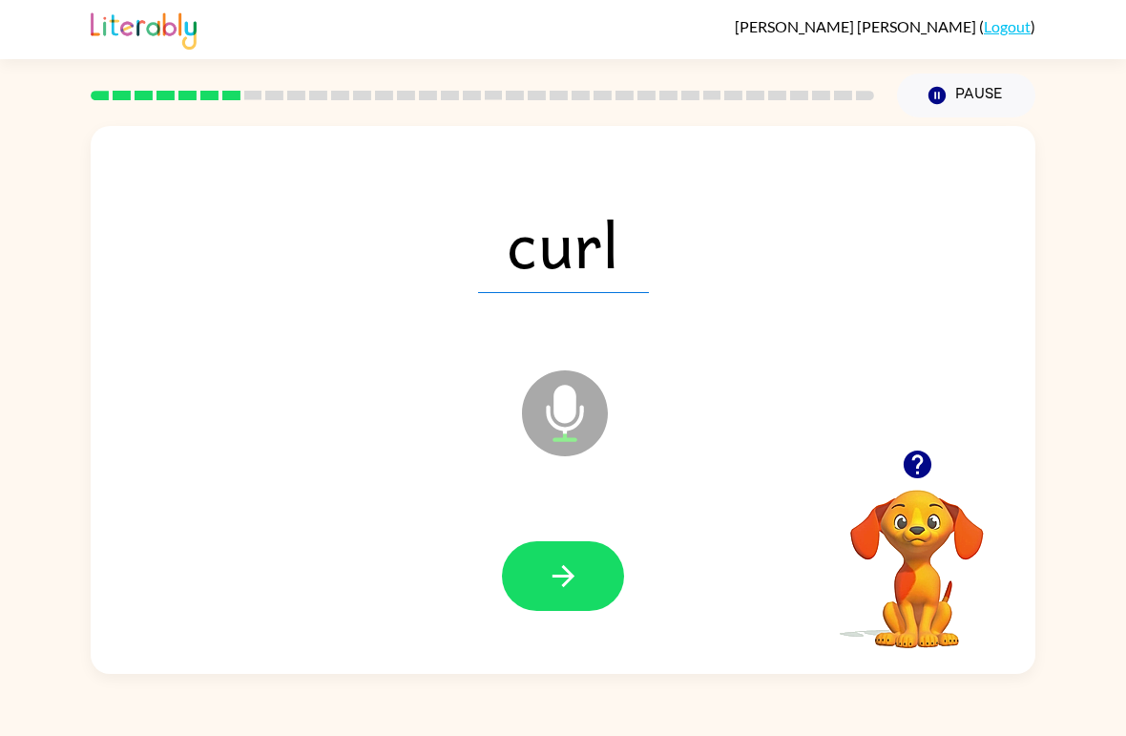
click at [528, 588] on button "button" at bounding box center [563, 576] width 122 height 70
click at [531, 569] on button "button" at bounding box center [563, 576] width 122 height 70
click at [39, 602] on div "law Microphone The Microphone is here when it is your turn to talk Your browser…" at bounding box center [563, 395] width 1126 height 556
click at [52, 609] on div "law Microphone The Microphone is here when it is your turn to talk Your browser…" at bounding box center [563, 395] width 1126 height 556
click at [35, 608] on div "law Microphone The Microphone is here when it is your turn to talk Your browser…" at bounding box center [563, 395] width 1126 height 556
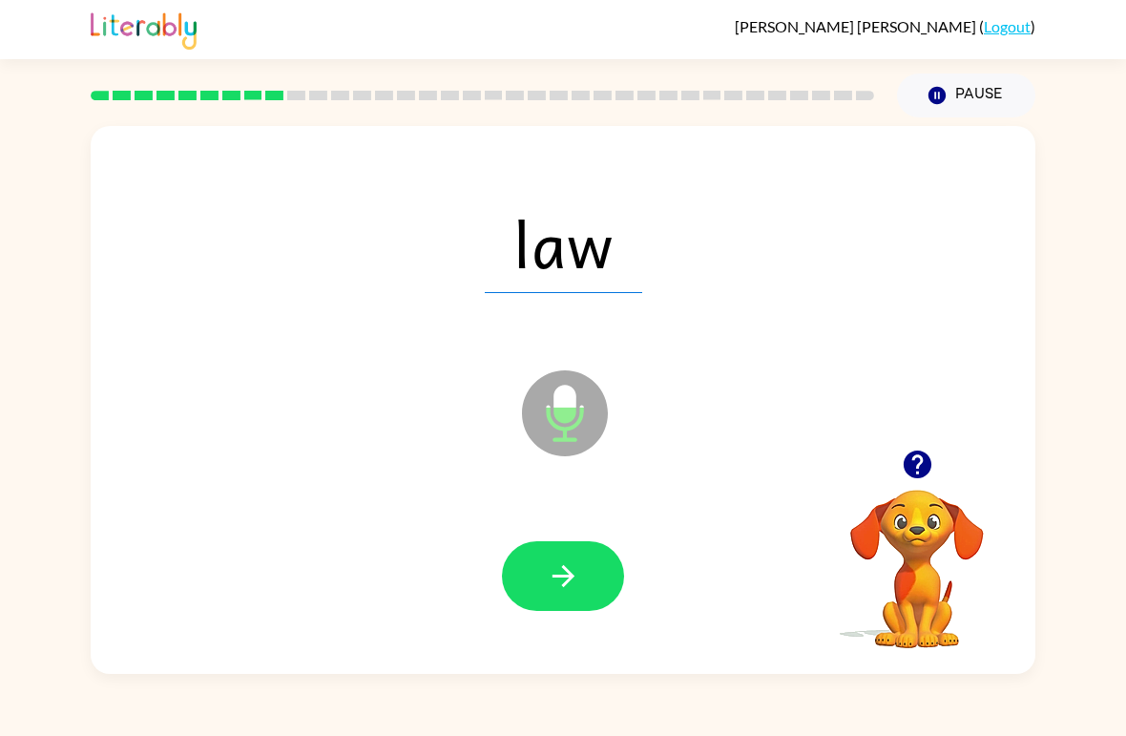
click at [599, 579] on button "button" at bounding box center [563, 576] width 122 height 70
click at [572, 607] on button "button" at bounding box center [563, 576] width 122 height 70
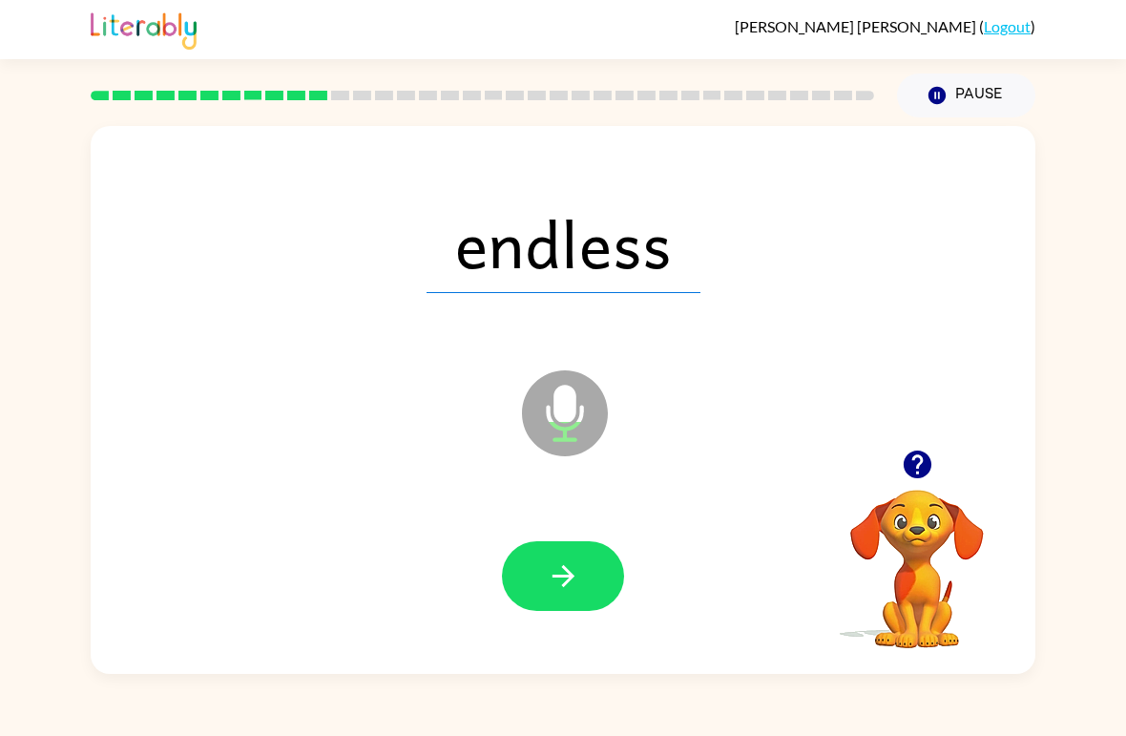
click at [588, 584] on button "button" at bounding box center [563, 576] width 122 height 70
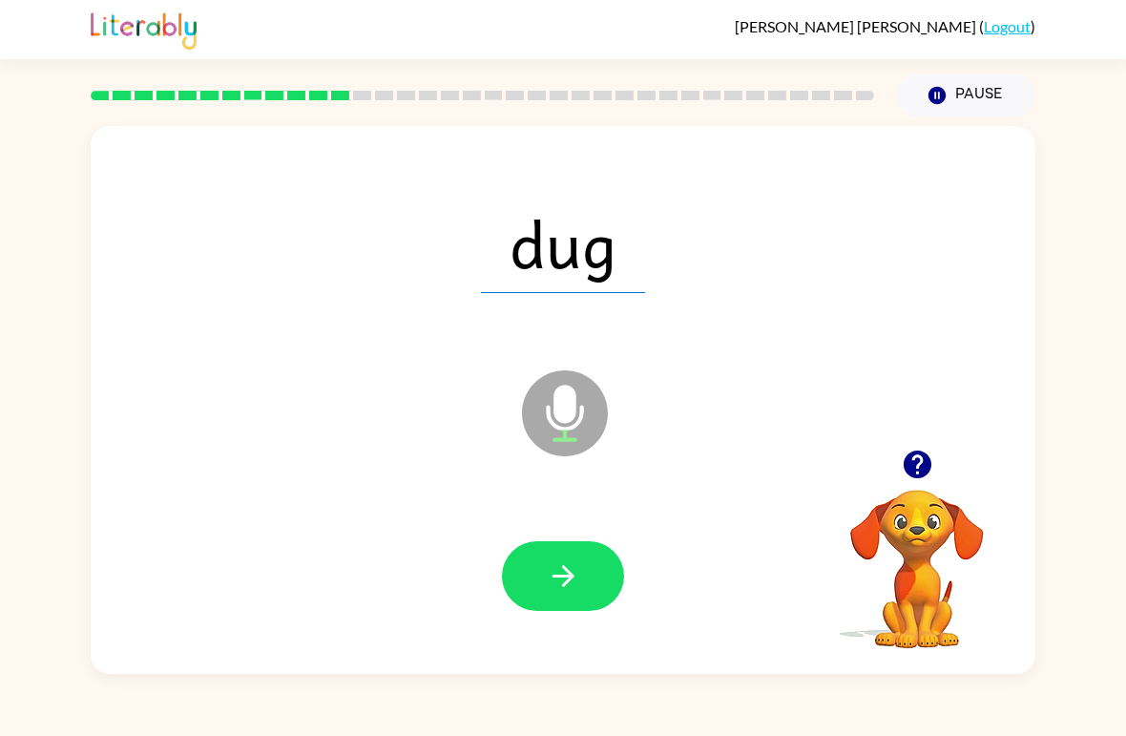
click at [542, 549] on button "button" at bounding box center [563, 576] width 122 height 70
click at [592, 571] on button "button" at bounding box center [563, 576] width 122 height 70
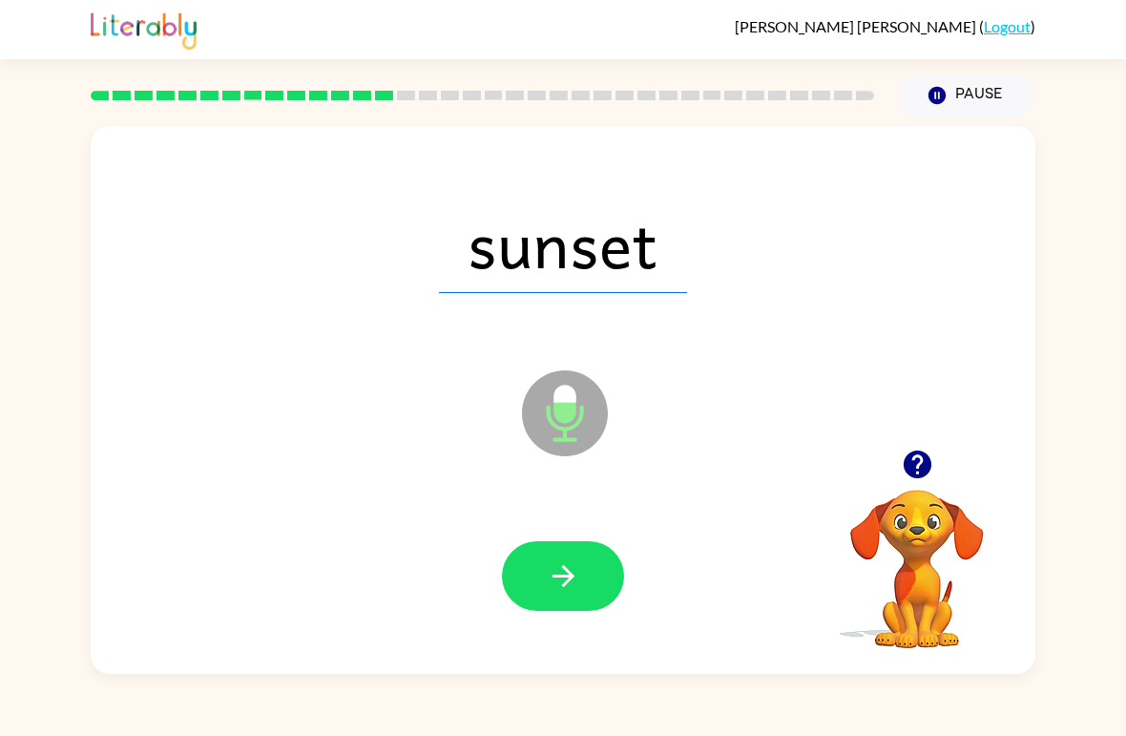
click at [576, 581] on icon "button" at bounding box center [563, 575] width 33 height 33
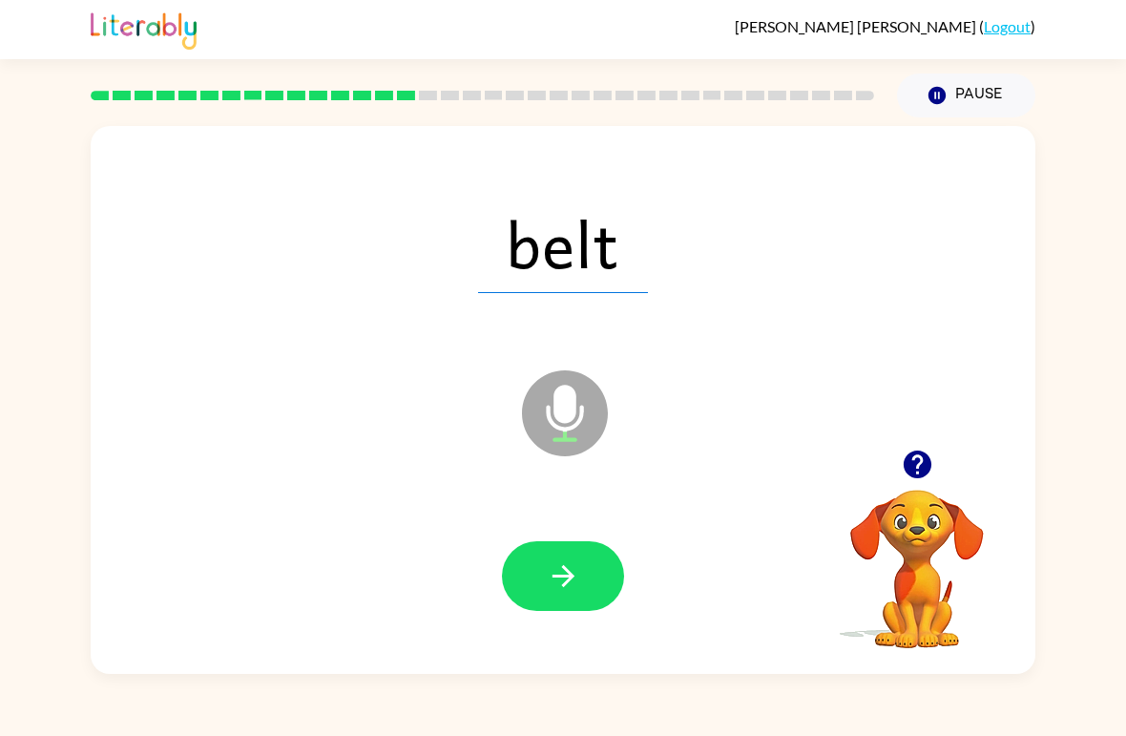
click at [588, 577] on button "button" at bounding box center [563, 576] width 122 height 70
click at [555, 576] on icon "button" at bounding box center [563, 576] width 22 height 22
click at [565, 586] on icon "button" at bounding box center [563, 576] width 22 height 22
click at [558, 578] on icon "button" at bounding box center [563, 576] width 22 height 22
click at [585, 571] on button "button" at bounding box center [563, 576] width 122 height 70
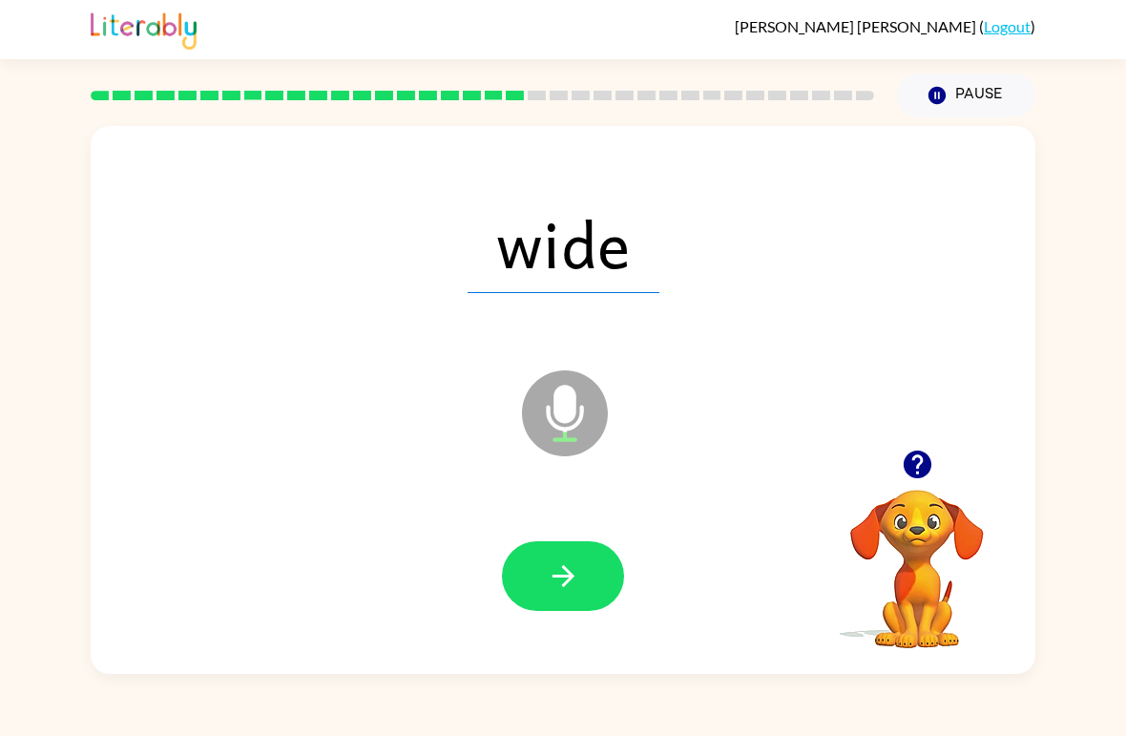
click at [575, 577] on icon "button" at bounding box center [563, 575] width 33 height 33
click at [541, 560] on button "button" at bounding box center [563, 576] width 122 height 70
click at [567, 602] on button "button" at bounding box center [563, 576] width 122 height 70
click at [555, 558] on button "button" at bounding box center [563, 576] width 122 height 70
click at [549, 606] on button "button" at bounding box center [563, 576] width 122 height 70
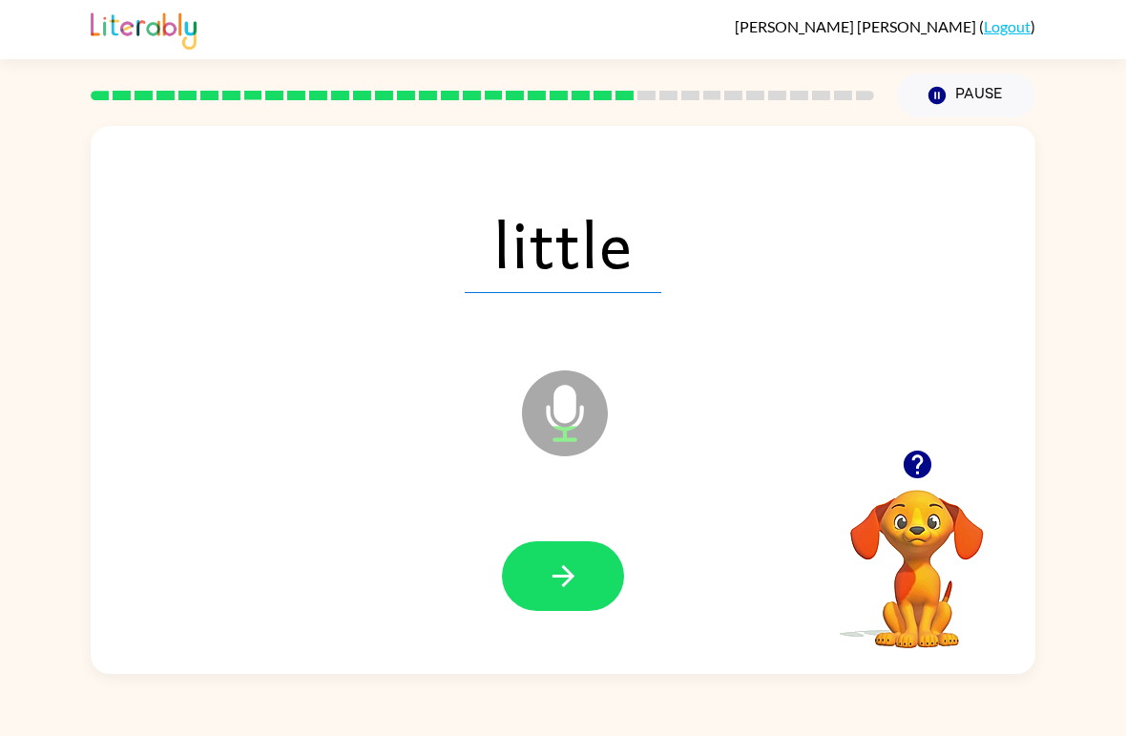
click at [591, 542] on button "button" at bounding box center [563, 576] width 122 height 70
click at [556, 590] on icon "button" at bounding box center [563, 575] width 33 height 33
click at [575, 576] on icon "button" at bounding box center [563, 575] width 33 height 33
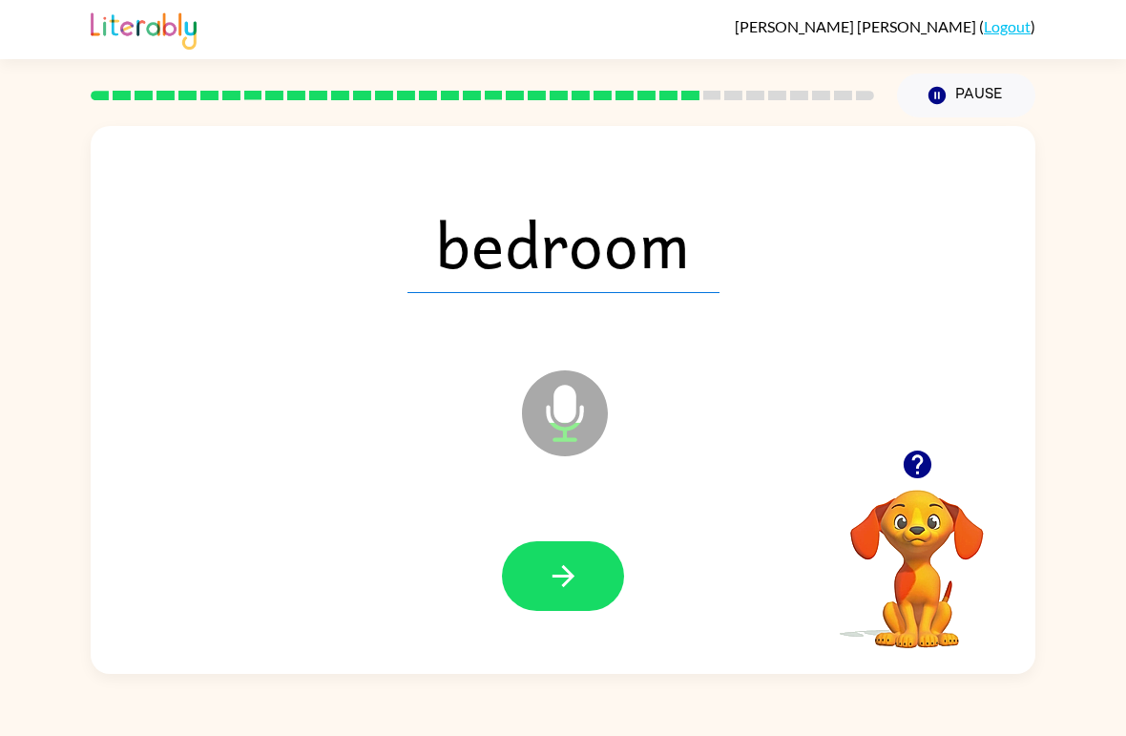
click at [549, 580] on icon "button" at bounding box center [563, 575] width 33 height 33
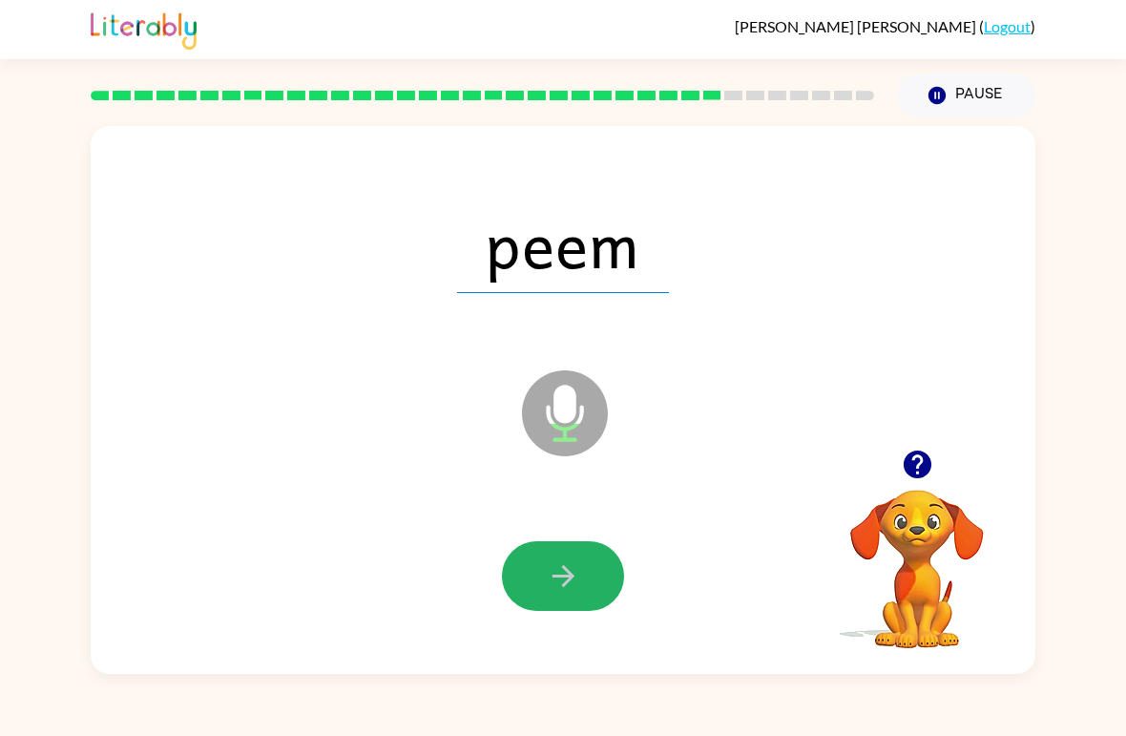
click at [581, 581] on button "button" at bounding box center [563, 576] width 122 height 70
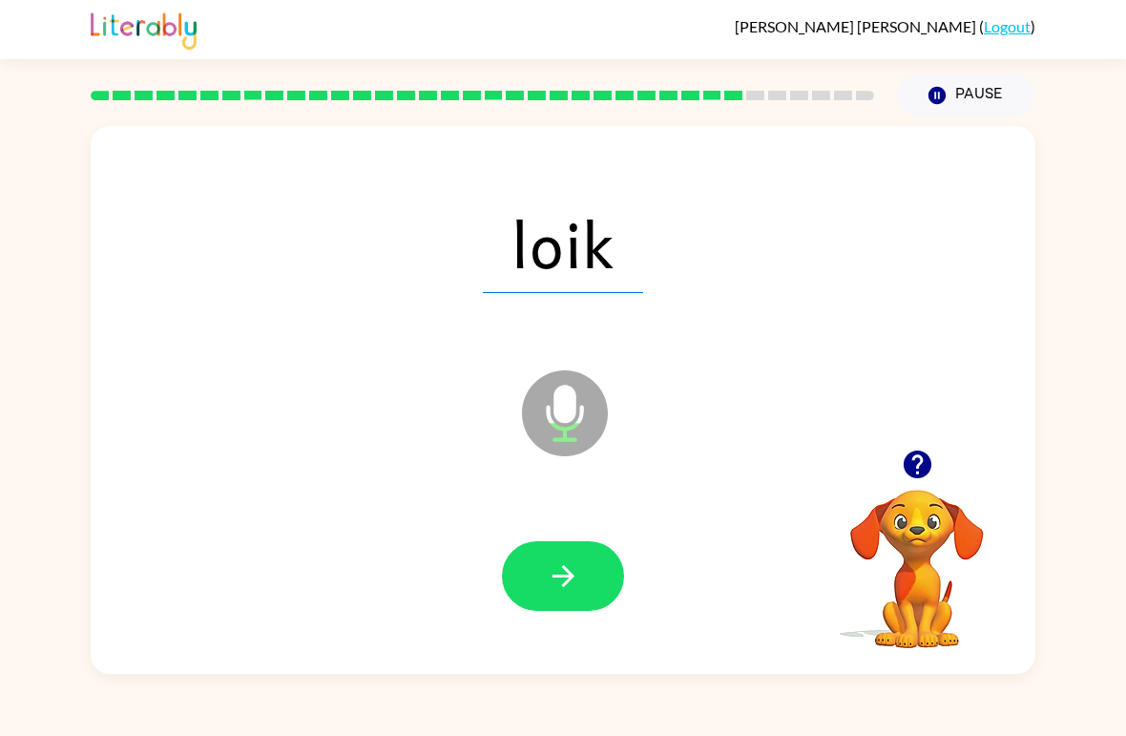
click at [577, 589] on icon "button" at bounding box center [563, 575] width 33 height 33
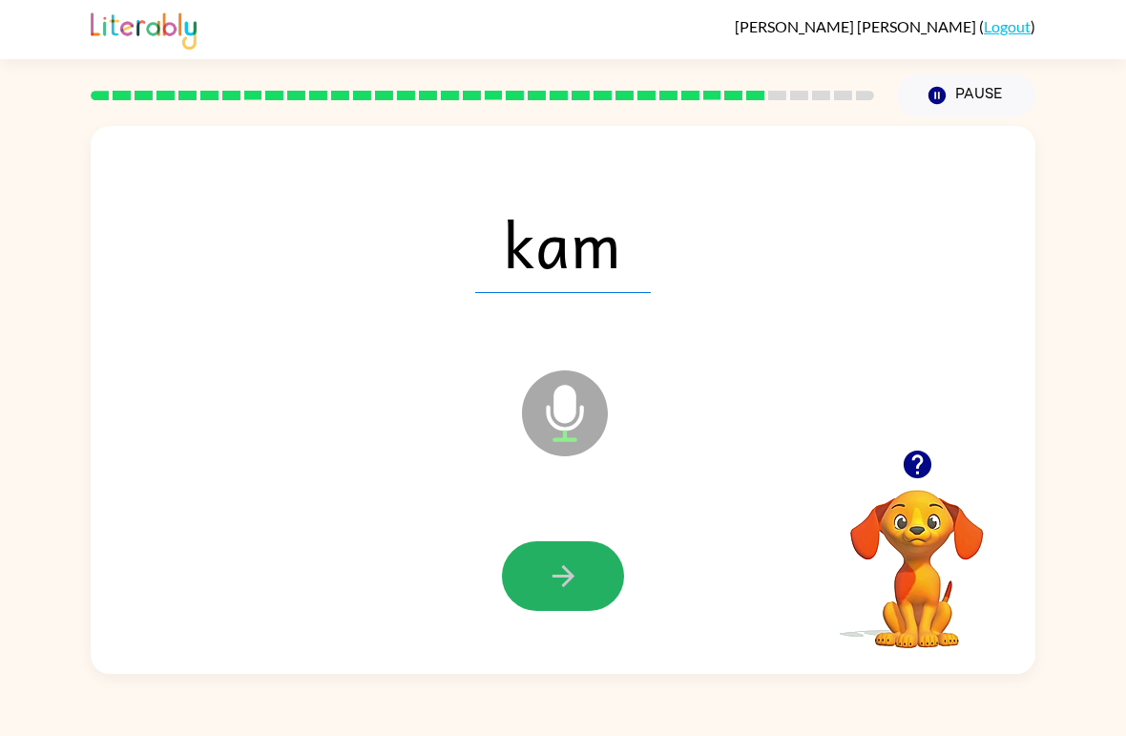
click at [579, 582] on icon "button" at bounding box center [563, 575] width 33 height 33
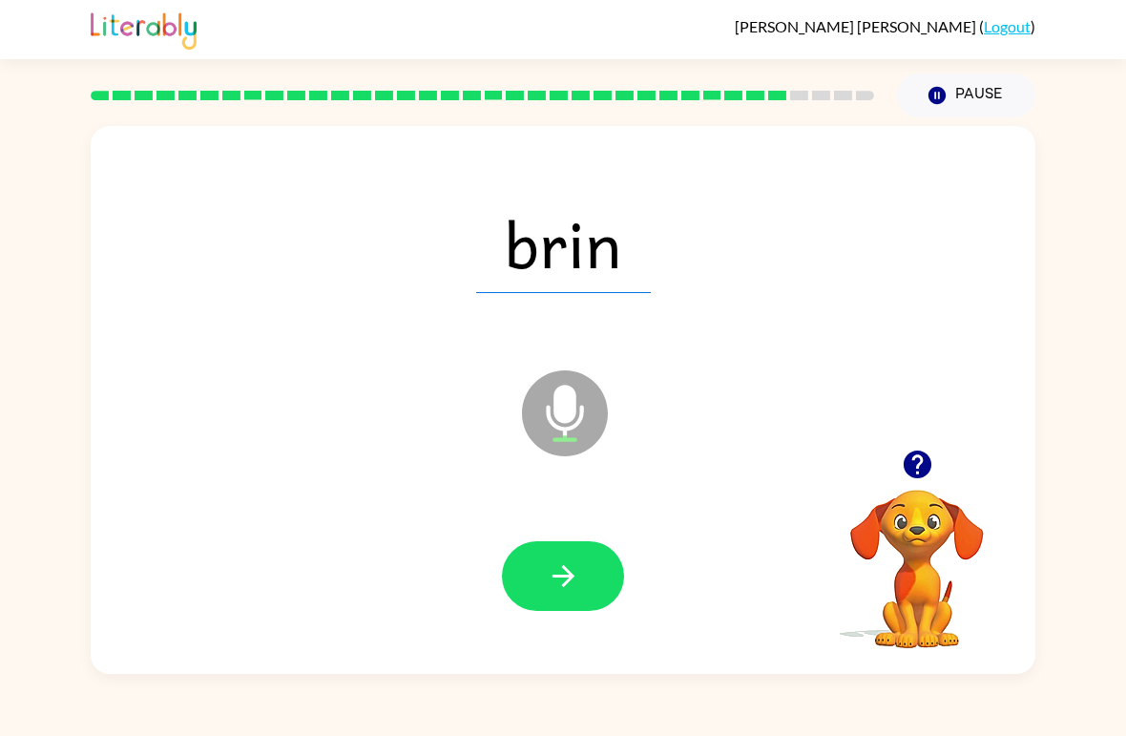
click at [568, 588] on icon "button" at bounding box center [563, 575] width 33 height 33
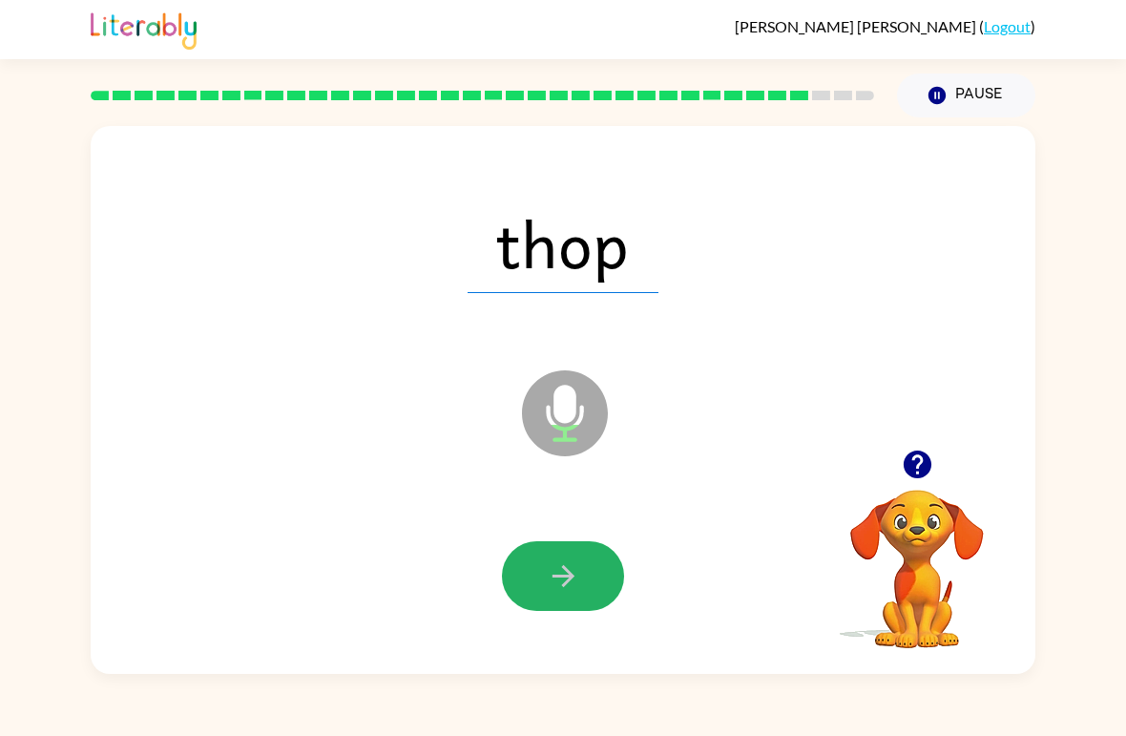
click at [558, 595] on button "button" at bounding box center [563, 576] width 122 height 70
click at [576, 581] on icon "button" at bounding box center [563, 575] width 33 height 33
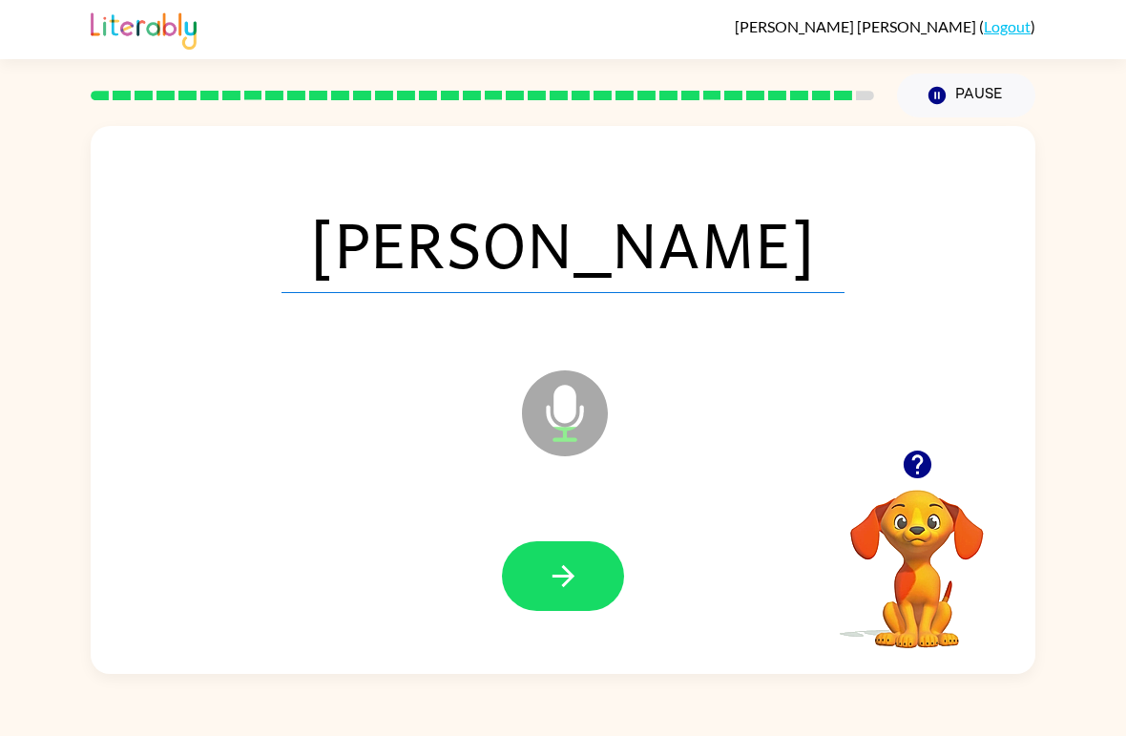
click at [569, 587] on icon "button" at bounding box center [563, 575] width 33 height 33
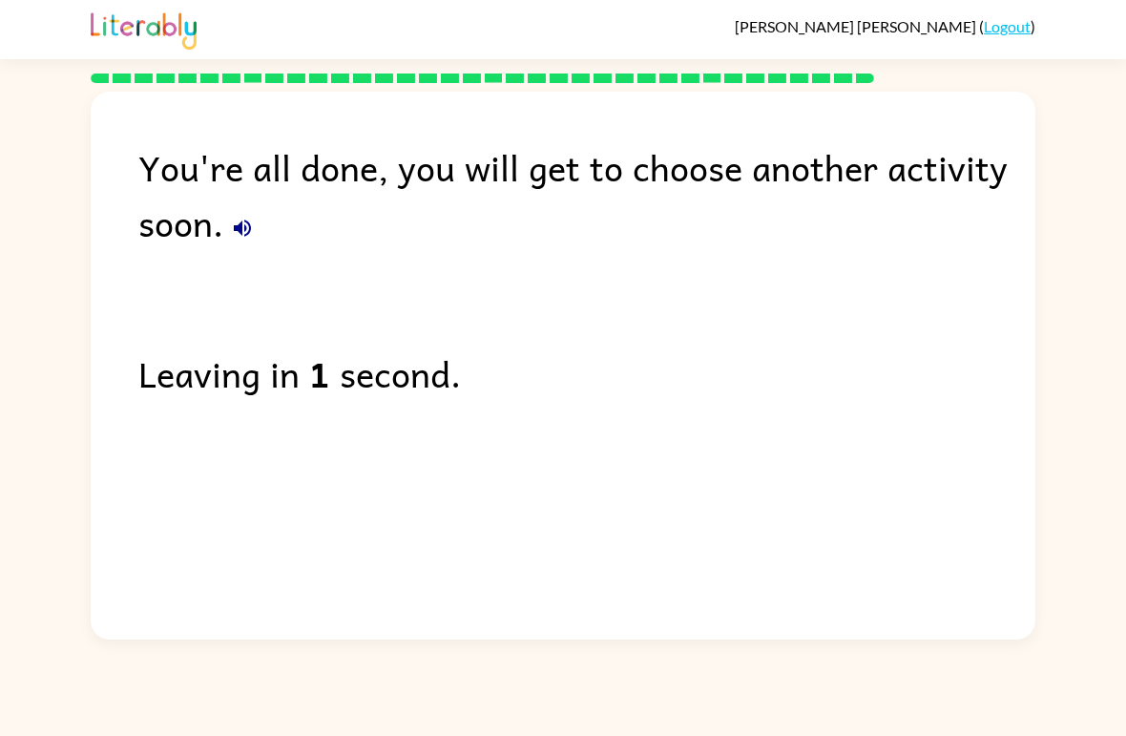
click at [1006, 34] on link "Logout" at bounding box center [1007, 26] width 47 height 18
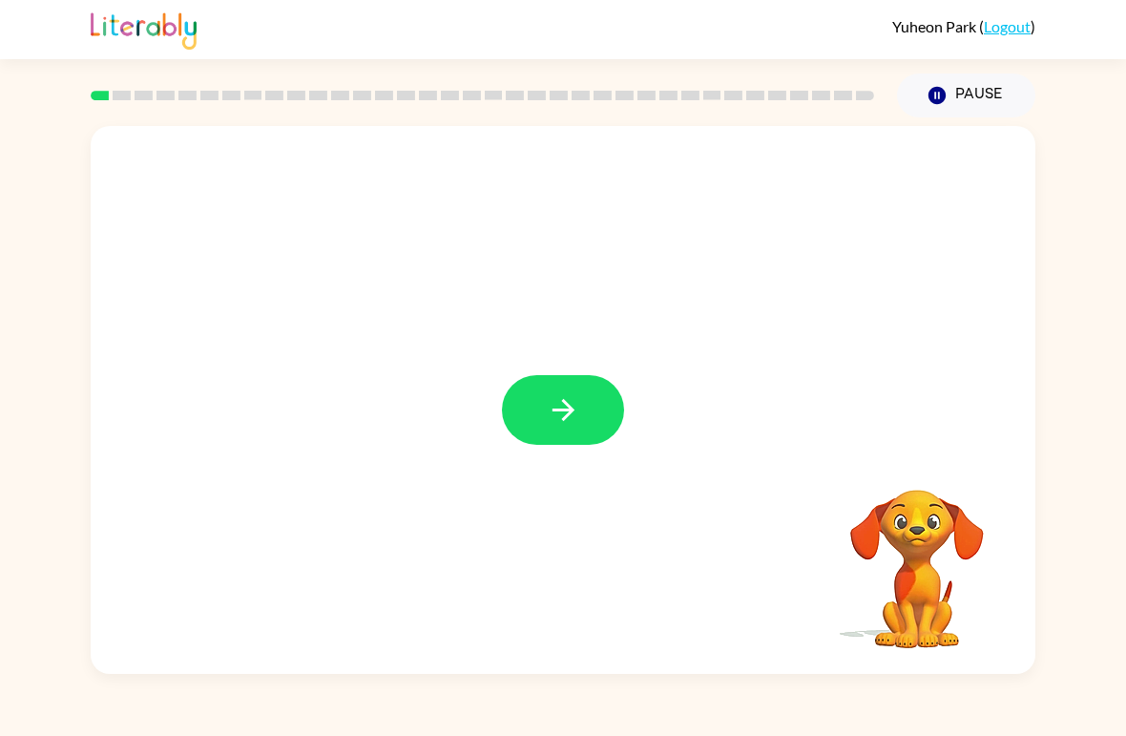
click at [563, 413] on icon "button" at bounding box center [563, 409] width 33 height 33
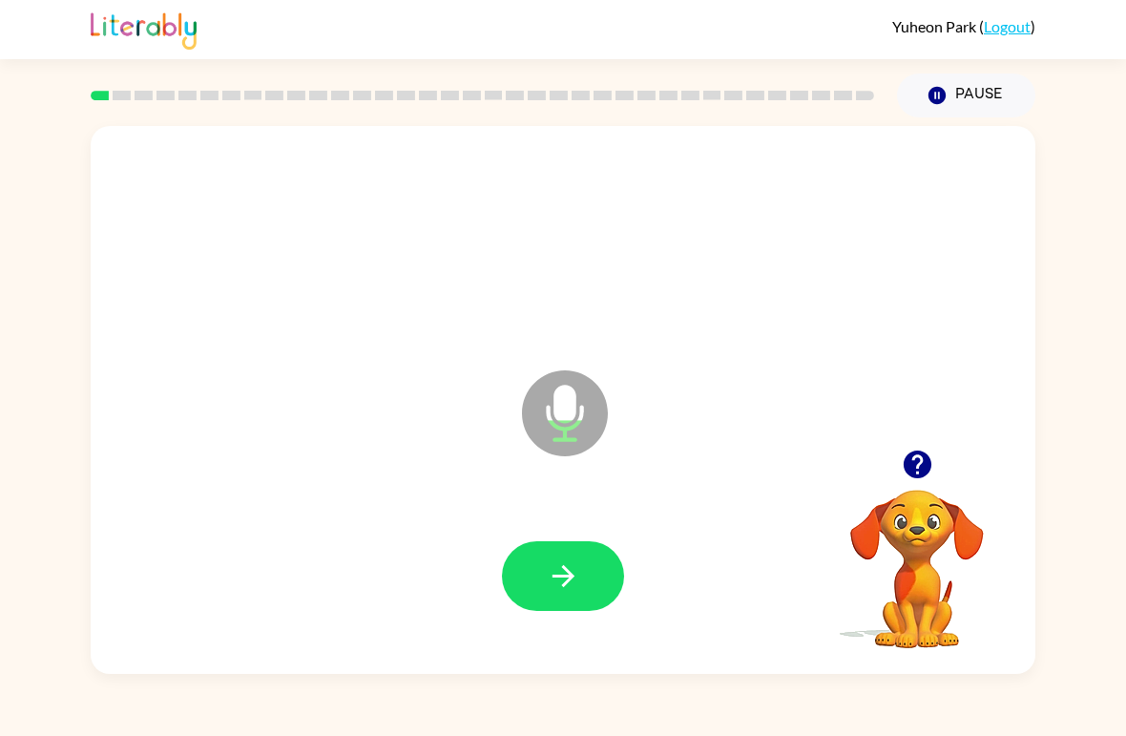
click at [536, 582] on button "button" at bounding box center [563, 576] width 122 height 70
click at [562, 568] on icon "button" at bounding box center [563, 576] width 22 height 22
click at [560, 573] on icon "button" at bounding box center [563, 575] width 33 height 33
click at [547, 564] on icon "button" at bounding box center [563, 575] width 33 height 33
click at [575, 577] on icon "button" at bounding box center [563, 575] width 33 height 33
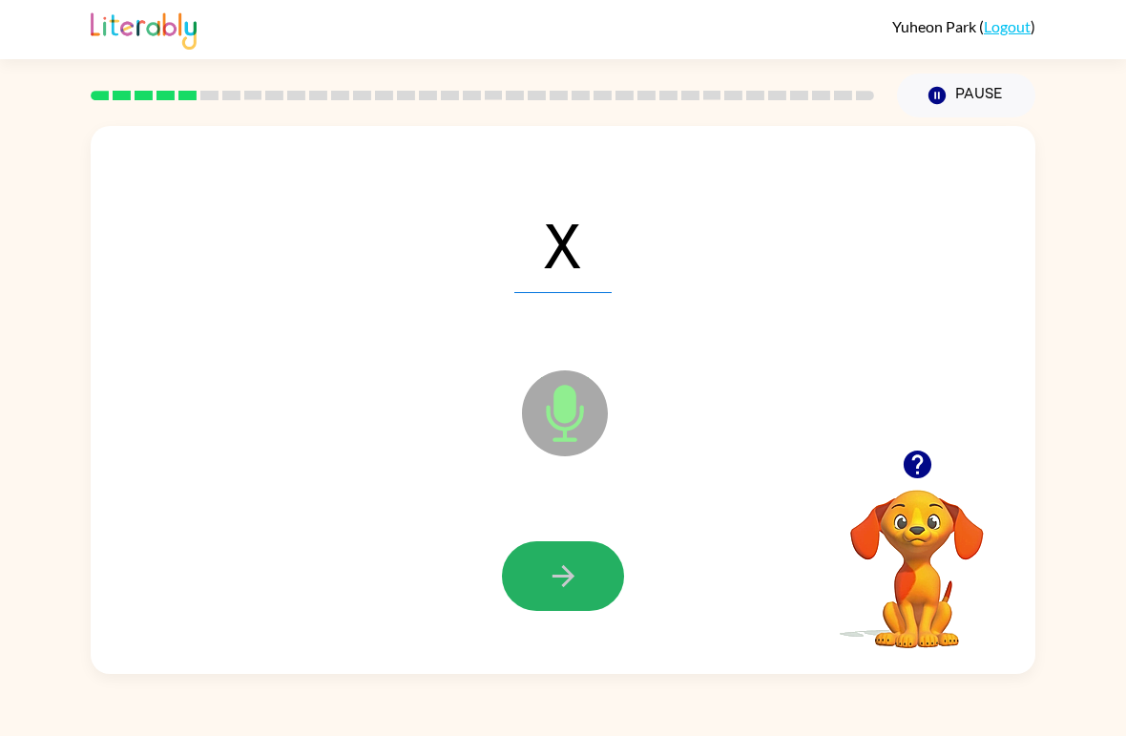
click at [562, 571] on icon "button" at bounding box center [563, 575] width 33 height 33
click at [580, 566] on button "button" at bounding box center [563, 576] width 122 height 70
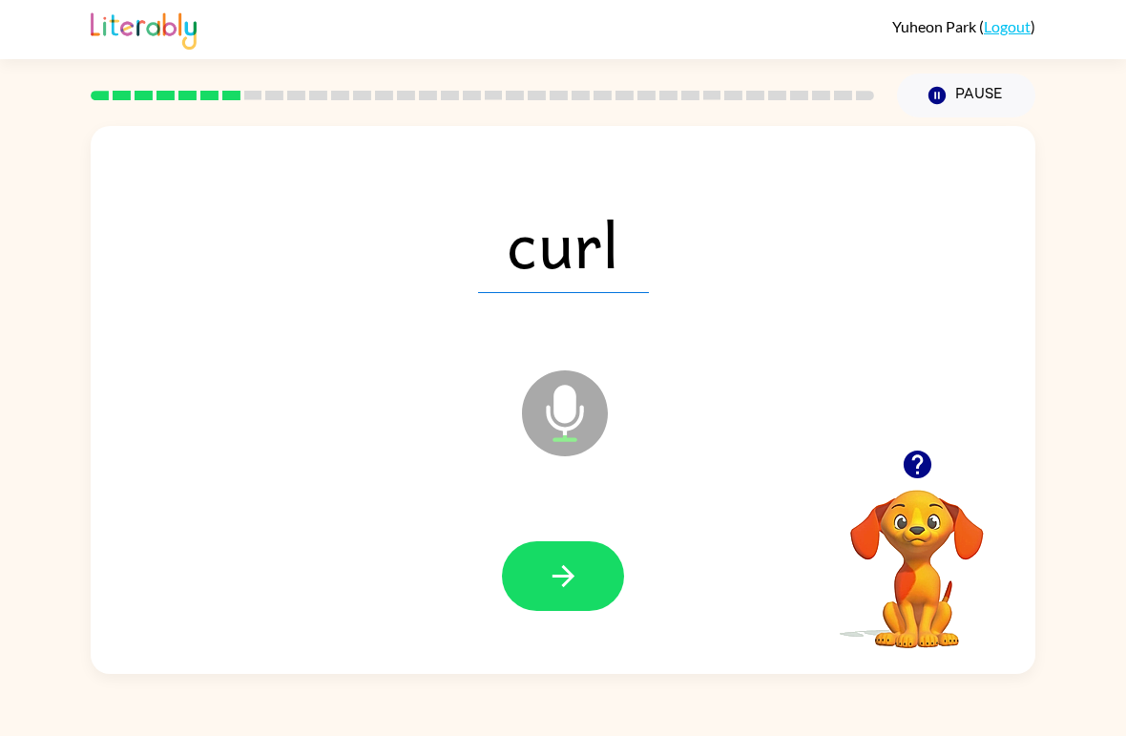
click at [565, 575] on icon "button" at bounding box center [563, 575] width 33 height 33
click at [581, 563] on button "button" at bounding box center [563, 576] width 122 height 70
click at [568, 568] on icon "button" at bounding box center [563, 575] width 33 height 33
click at [580, 570] on button "button" at bounding box center [563, 576] width 122 height 70
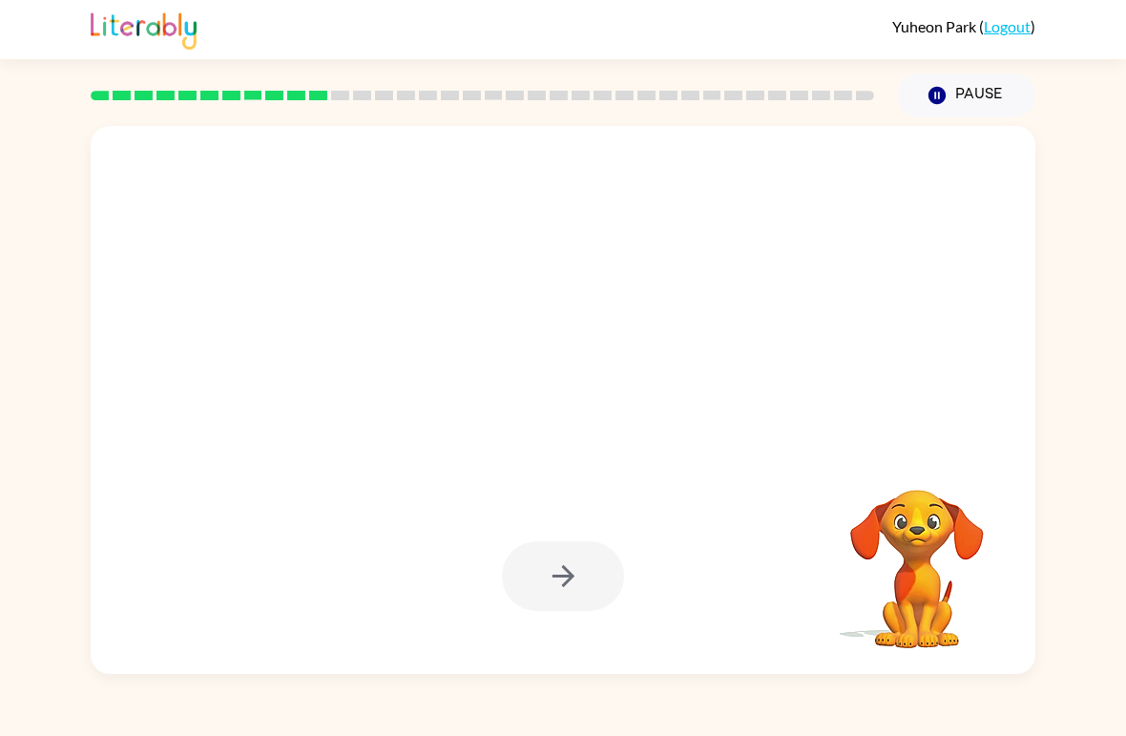
click at [1007, 684] on div "Yuheon Park ( Logout ) Pause Pause Your browser must support playing .mp4 files…" at bounding box center [563, 368] width 1126 height 736
click at [1081, 671] on div "Your browser must support playing .mp4 files to use Literably. Please try using…" at bounding box center [563, 395] width 1126 height 556
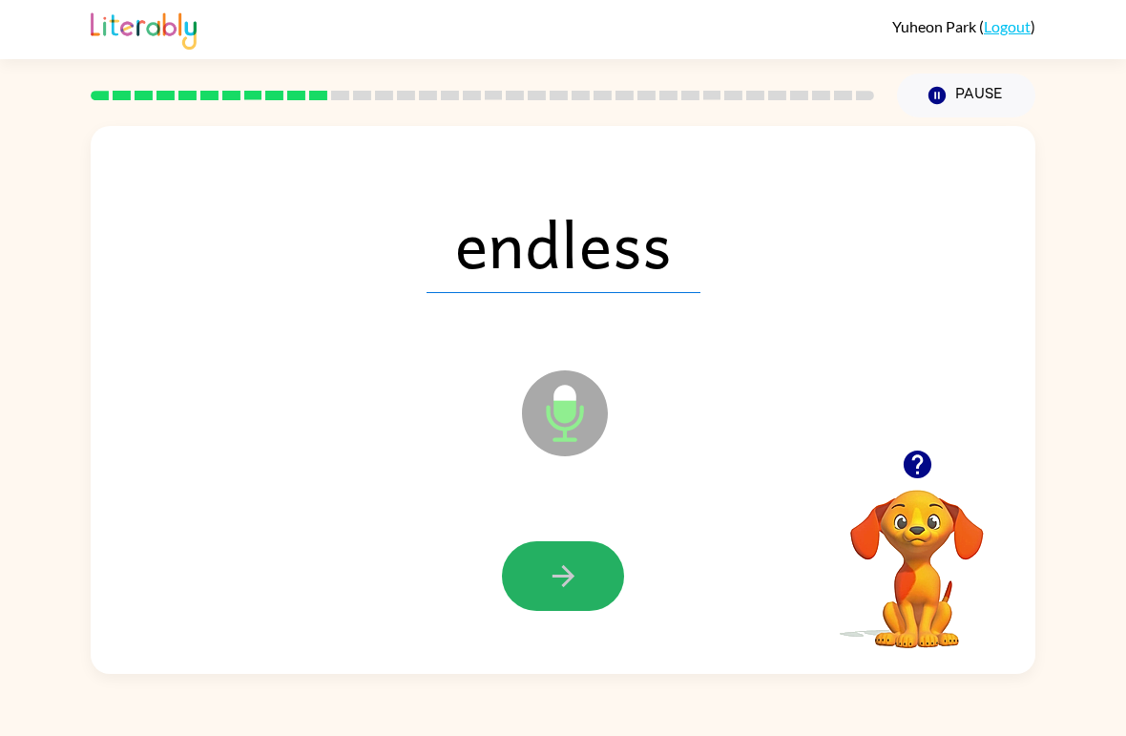
click at [575, 575] on icon "button" at bounding box center [563, 575] width 33 height 33
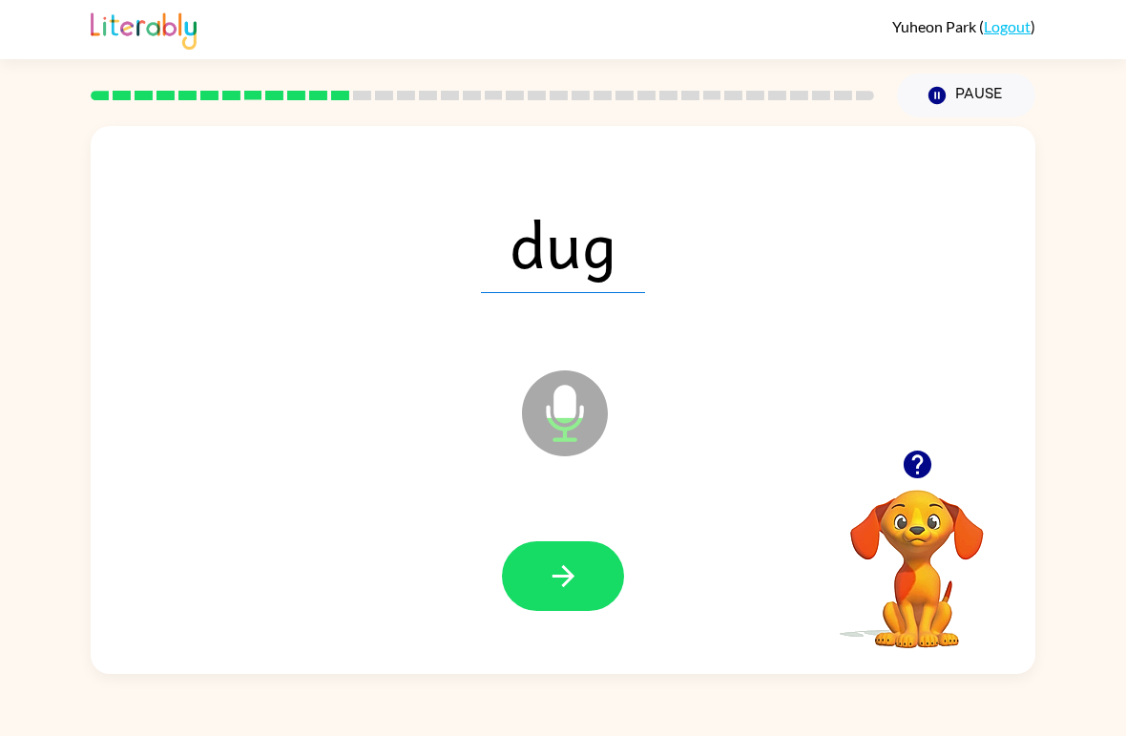
click at [544, 573] on button "button" at bounding box center [563, 576] width 122 height 70
click at [568, 588] on icon "button" at bounding box center [563, 575] width 33 height 33
click at [592, 580] on button "button" at bounding box center [563, 576] width 122 height 70
click at [592, 608] on button "button" at bounding box center [563, 576] width 122 height 70
click at [582, 584] on button "button" at bounding box center [563, 576] width 122 height 70
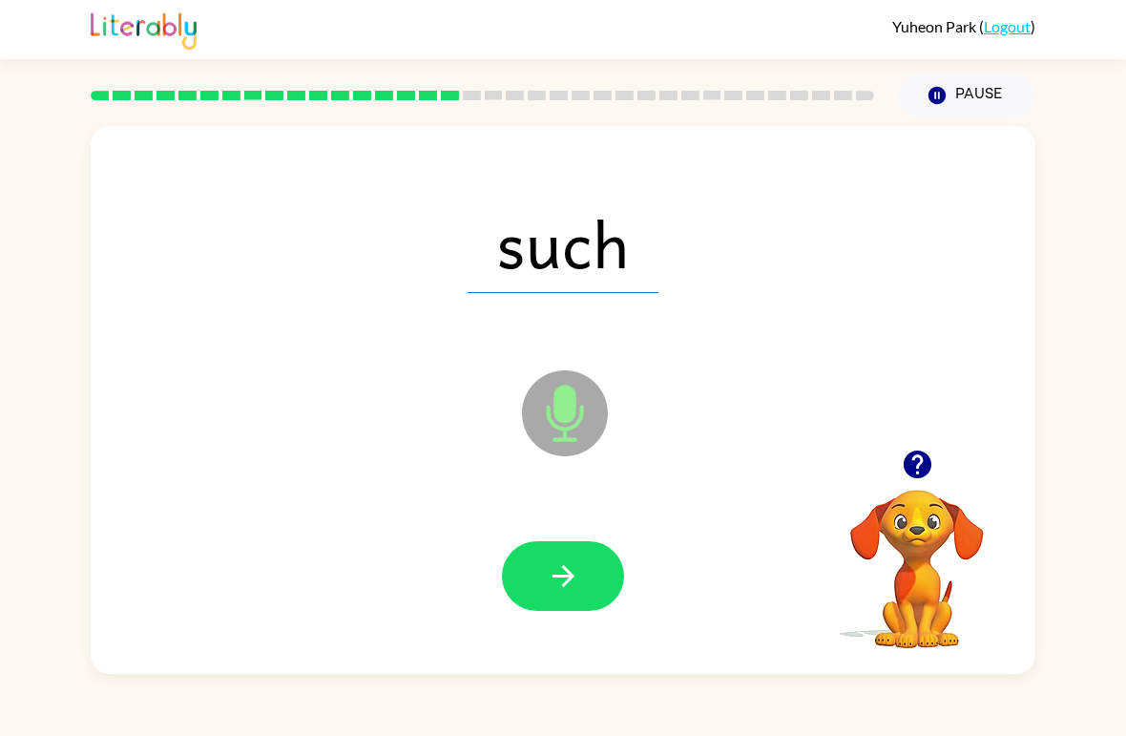
click at [574, 563] on icon "button" at bounding box center [563, 575] width 33 height 33
click at [605, 576] on button "button" at bounding box center [563, 576] width 122 height 70
click at [567, 584] on icon "button" at bounding box center [563, 576] width 22 height 22
click at [567, 588] on icon "button" at bounding box center [563, 575] width 33 height 33
click at [563, 560] on icon "button" at bounding box center [563, 575] width 33 height 33
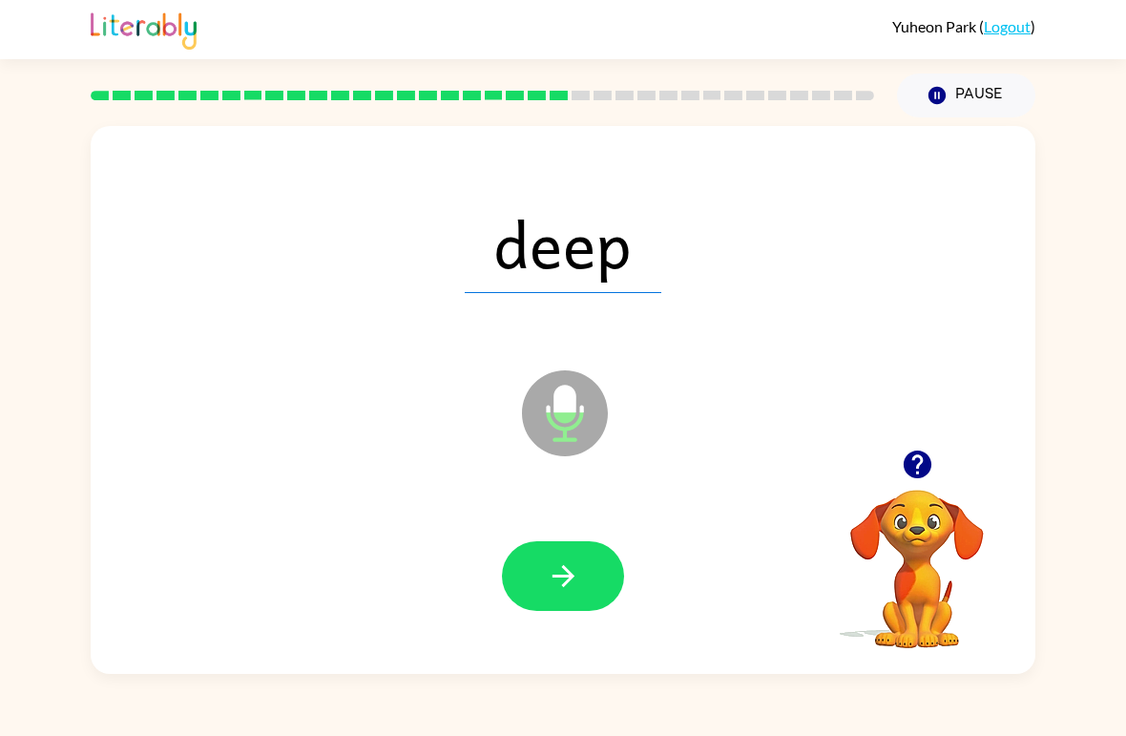
click at [563, 597] on button "button" at bounding box center [563, 576] width 122 height 70
click at [568, 587] on icon "button" at bounding box center [563, 575] width 33 height 33
click at [577, 579] on icon "button" at bounding box center [563, 575] width 33 height 33
click at [535, 533] on div at bounding box center [563, 576] width 907 height 157
click at [547, 524] on div at bounding box center [563, 576] width 907 height 157
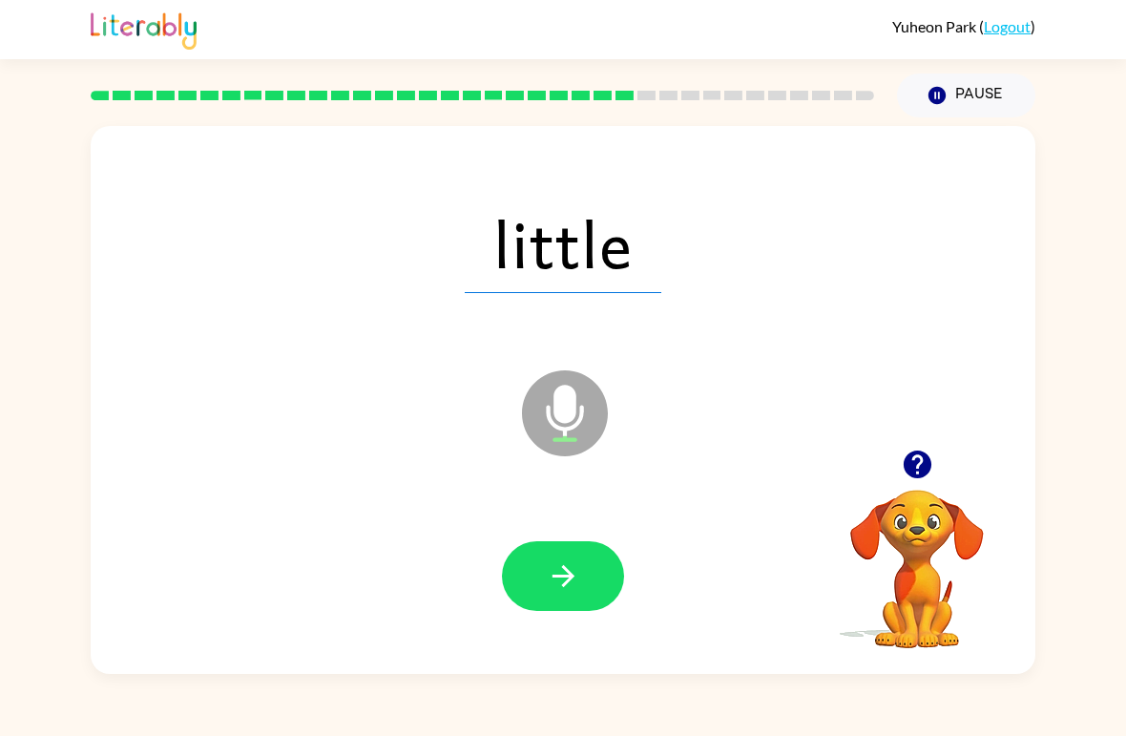
click at [547, 565] on icon "button" at bounding box center [563, 575] width 33 height 33
click at [596, 596] on button "button" at bounding box center [563, 576] width 122 height 70
click at [579, 560] on icon "button" at bounding box center [563, 575] width 33 height 33
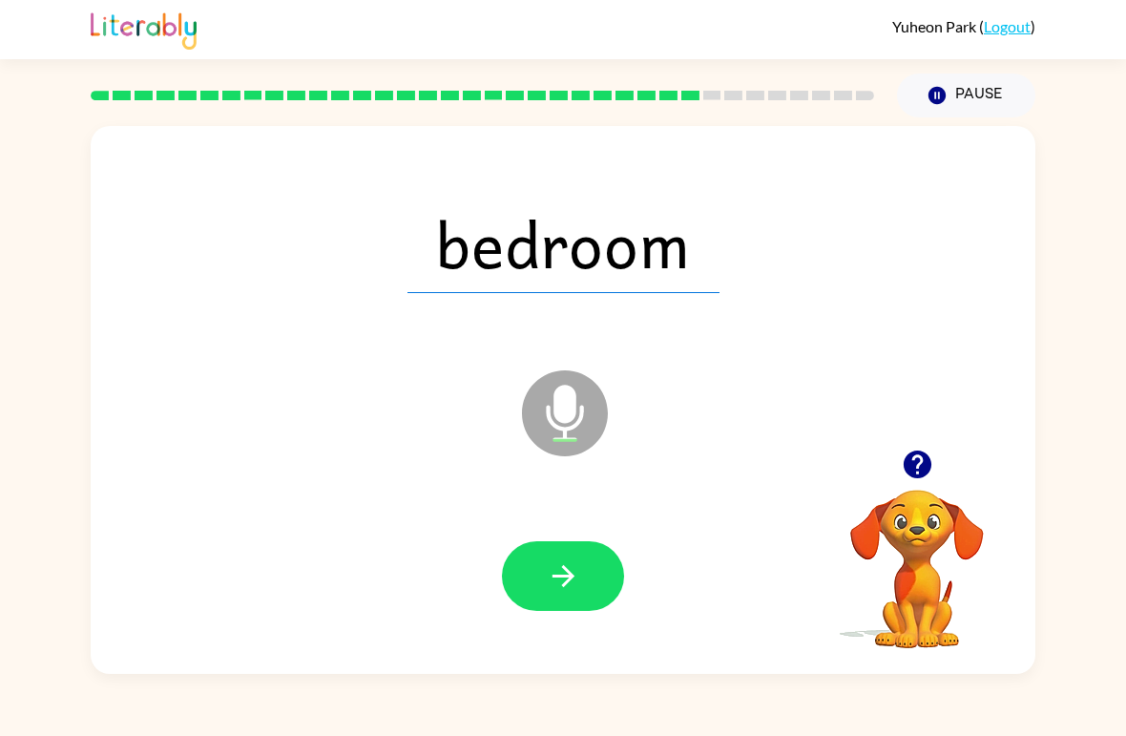
click at [578, 564] on icon "button" at bounding box center [563, 575] width 33 height 33
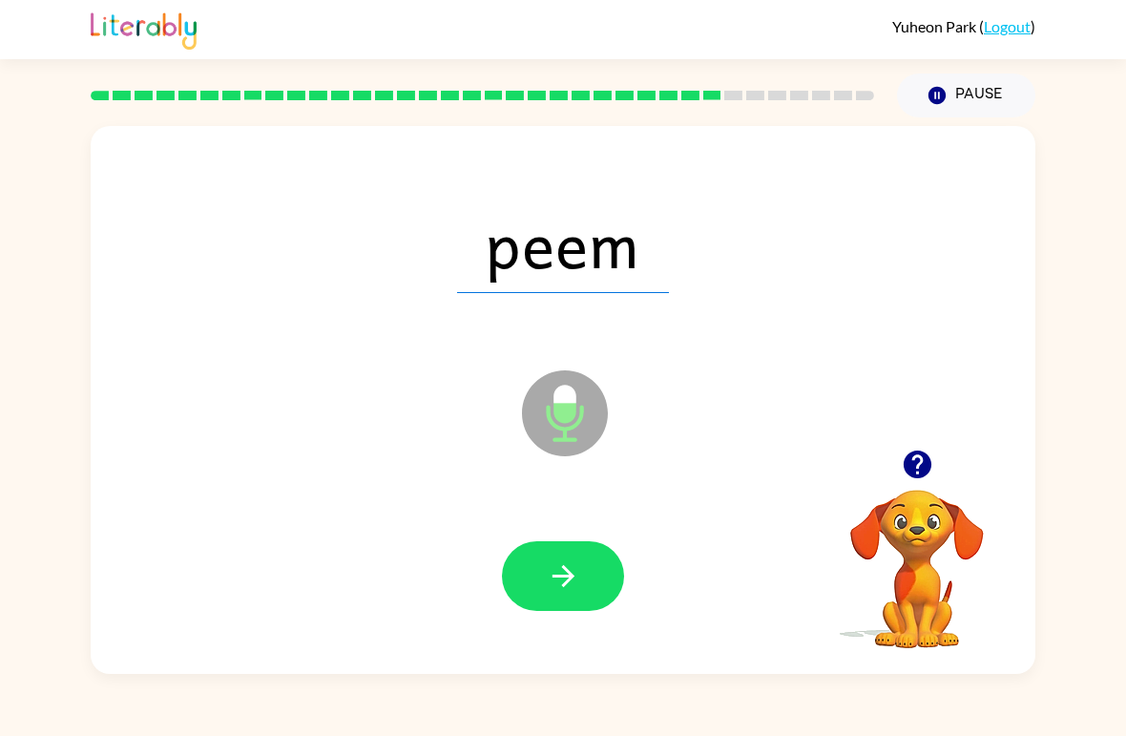
click at [588, 570] on button "button" at bounding box center [563, 576] width 122 height 70
click at [584, 583] on button "button" at bounding box center [563, 576] width 122 height 70
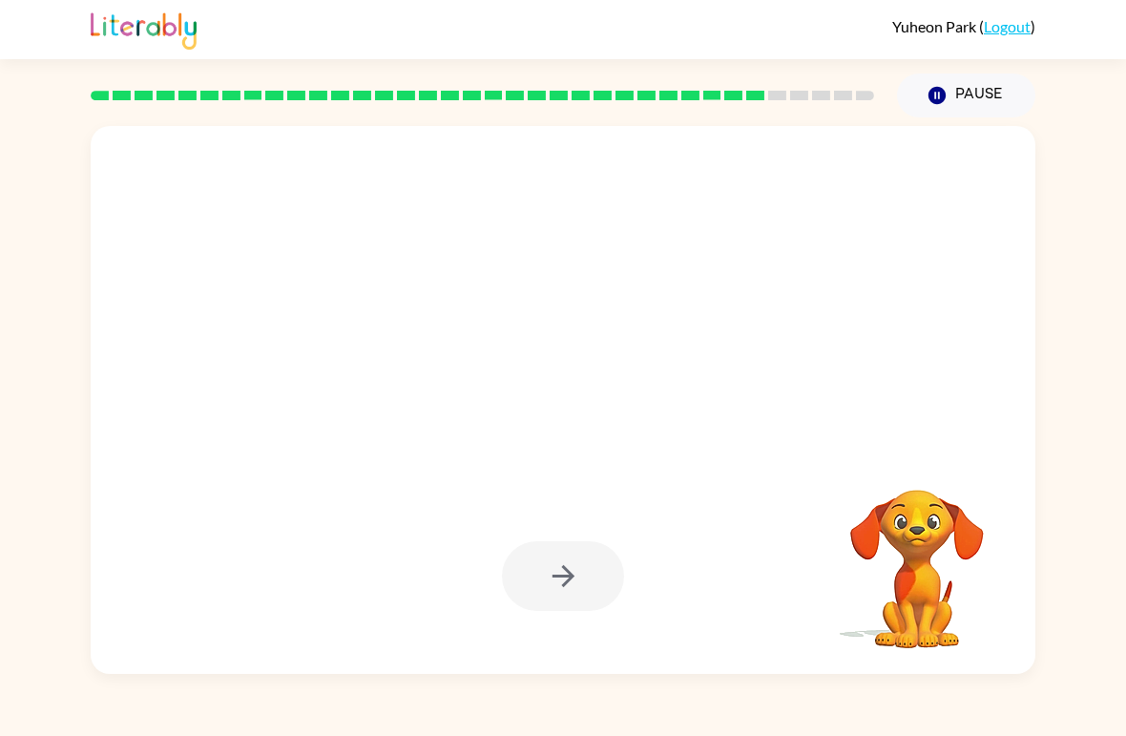
click at [880, 729] on div "Yuheon Park ( Logout ) Pause Pause Your browser must support playing .mp4 files…" at bounding box center [563, 368] width 1126 height 736
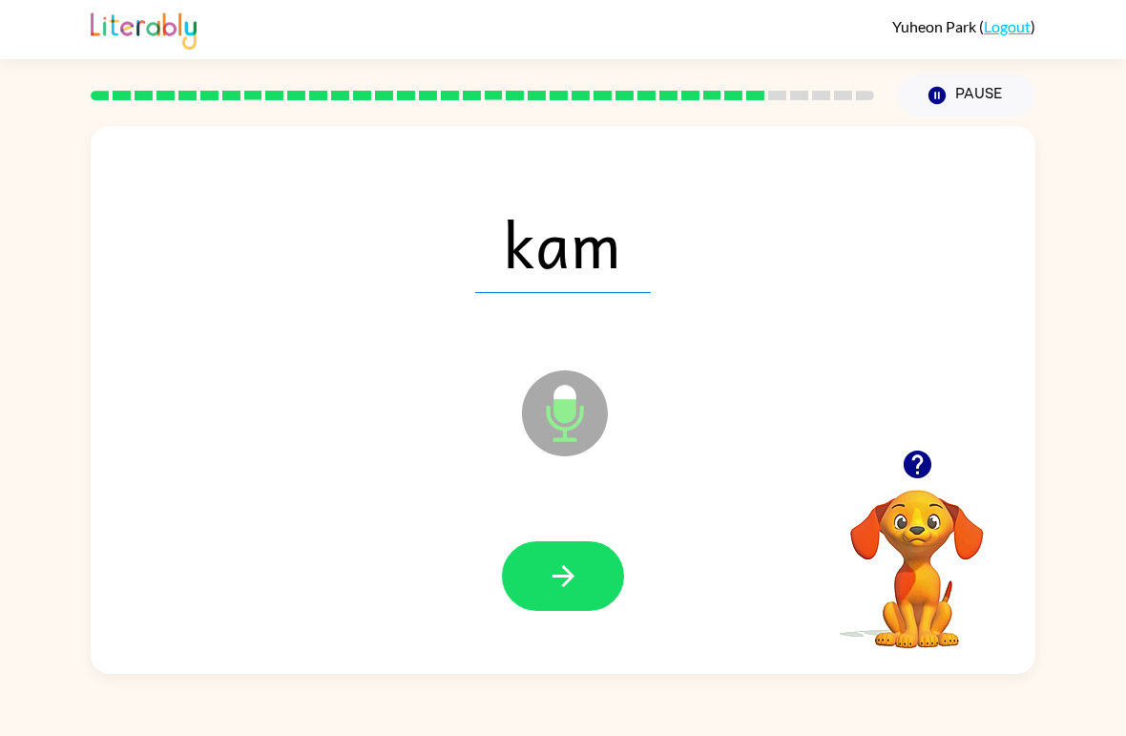
click at [597, 544] on button "button" at bounding box center [563, 576] width 122 height 70
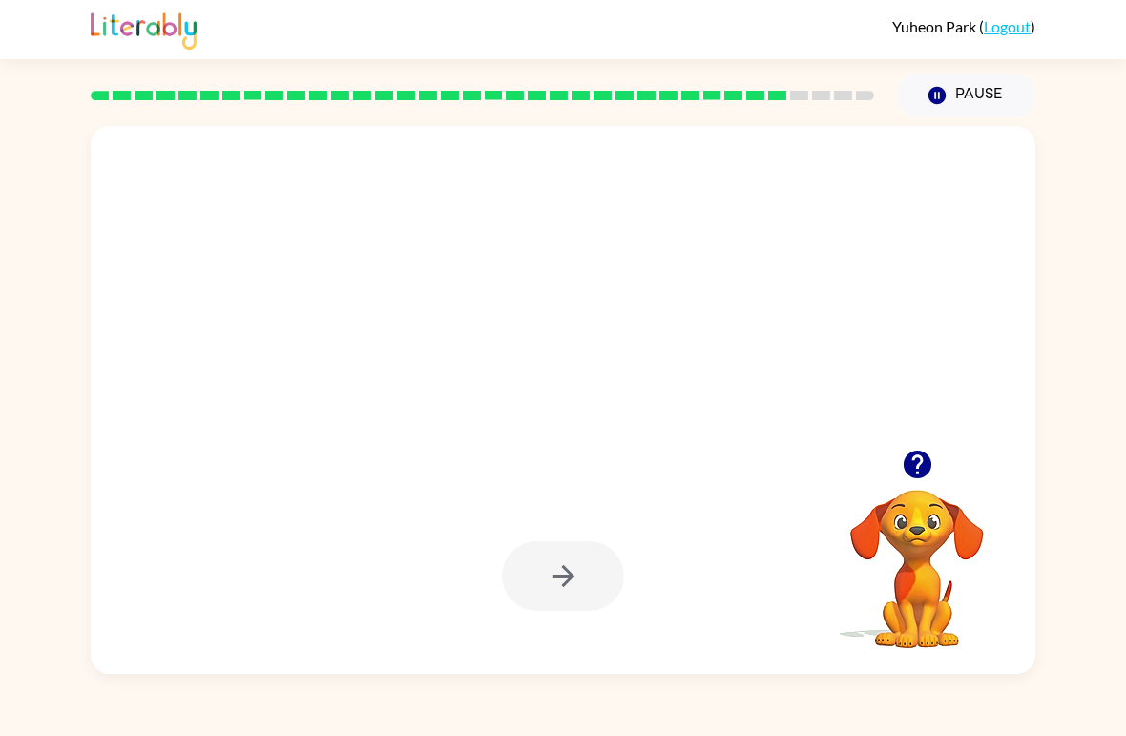
click at [797, 679] on div "Yuheon Park ( Logout ) Pause Pause Your browser must support playing .mp4 files…" at bounding box center [563, 368] width 1126 height 736
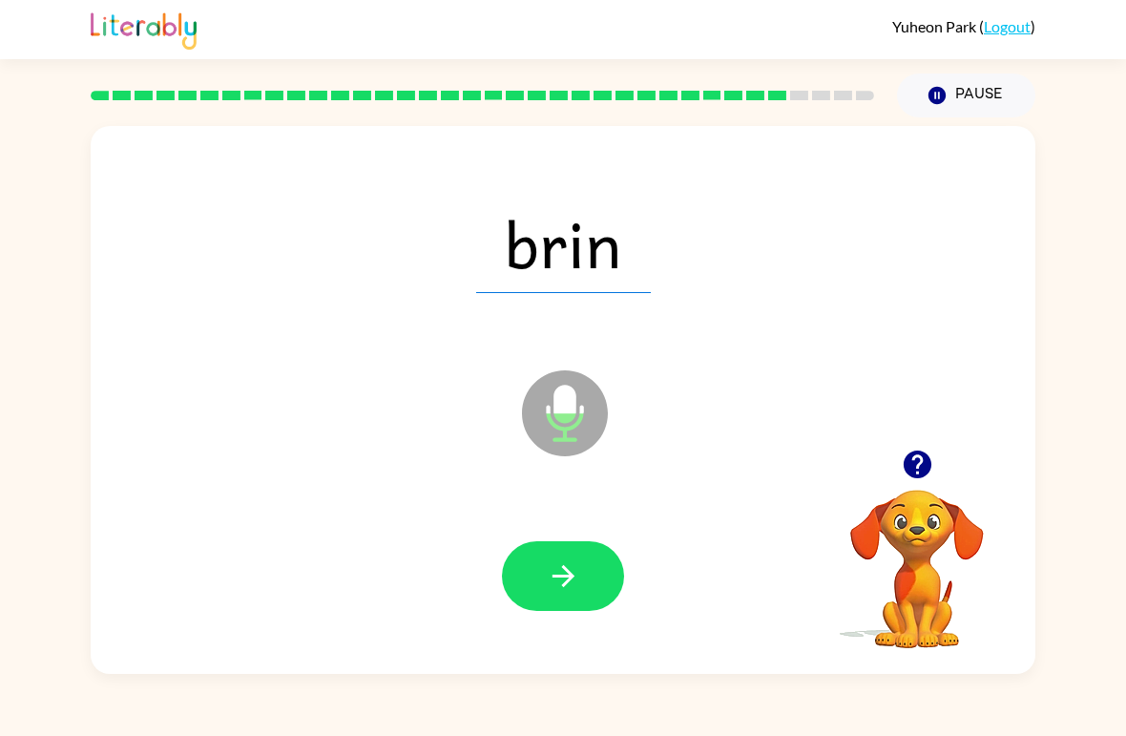
click at [576, 555] on button "button" at bounding box center [563, 576] width 122 height 70
click at [581, 580] on button "button" at bounding box center [563, 576] width 122 height 70
click at [575, 577] on icon "button" at bounding box center [563, 575] width 33 height 33
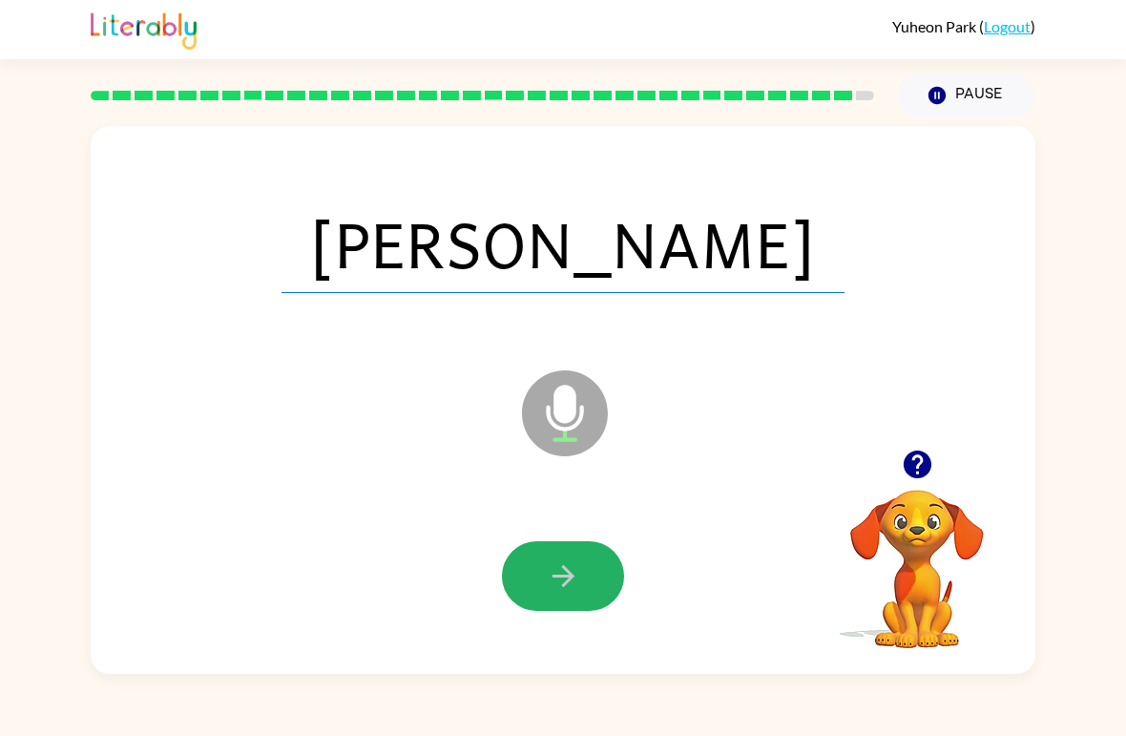
click at [570, 562] on icon "button" at bounding box center [563, 575] width 33 height 33
